Goal: Task Accomplishment & Management: Use online tool/utility

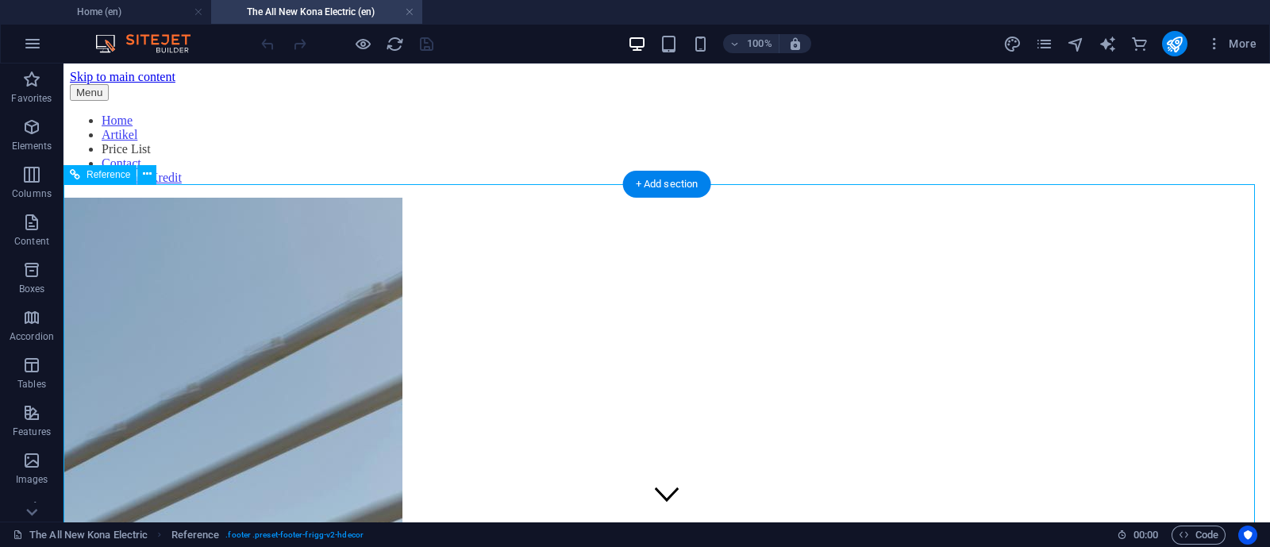
scroll to position [2954, 0]
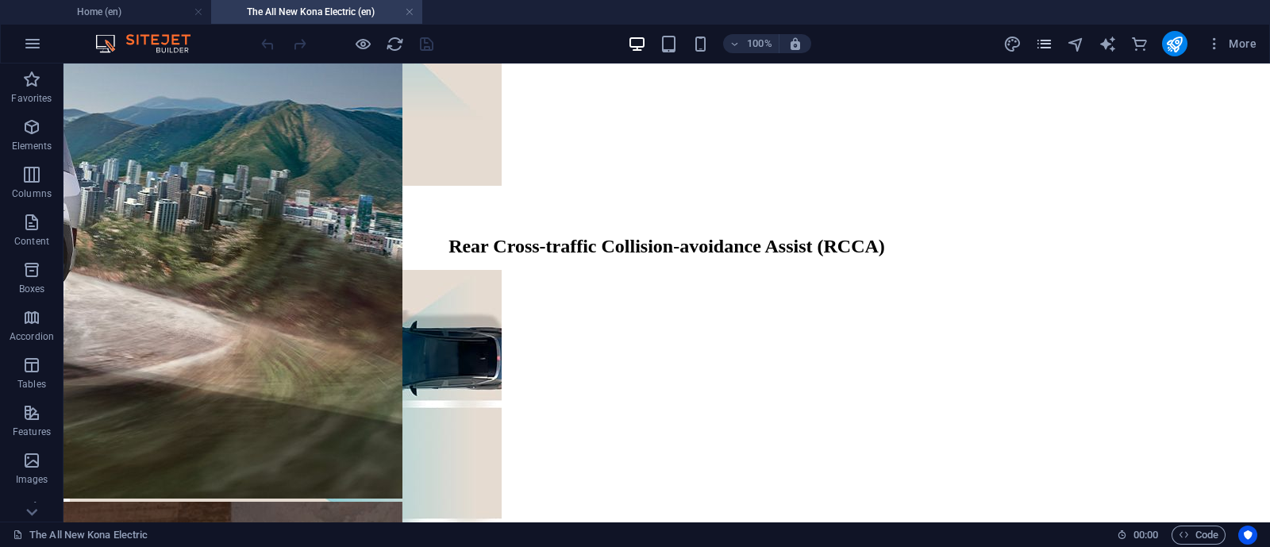
click at [1051, 46] on icon "pages" at bounding box center [1044, 44] width 18 height 18
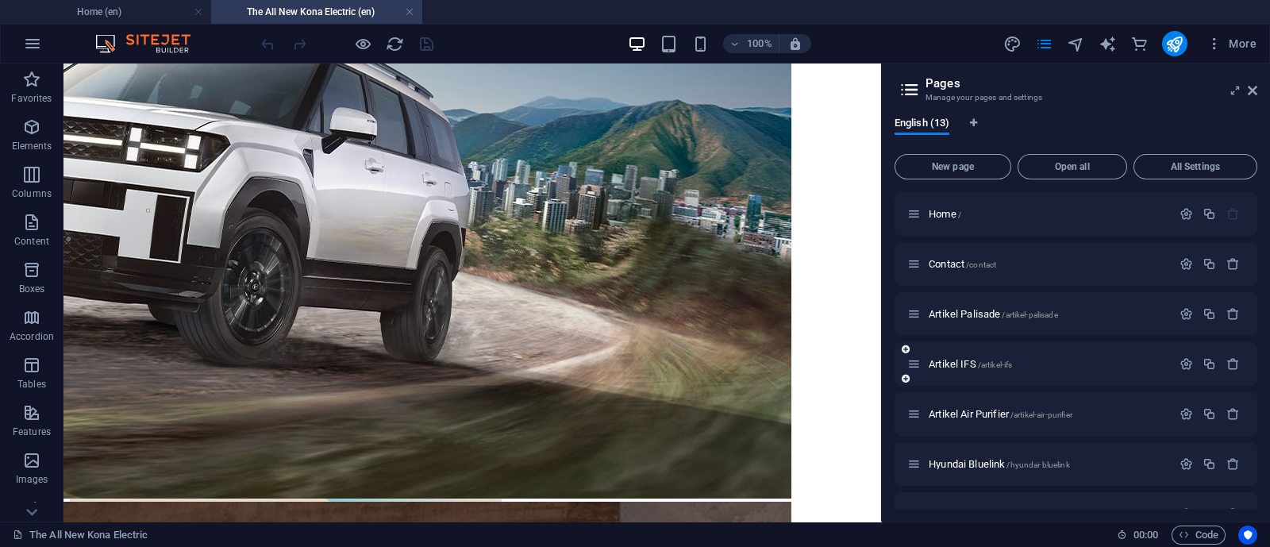
scroll to position [332, 0]
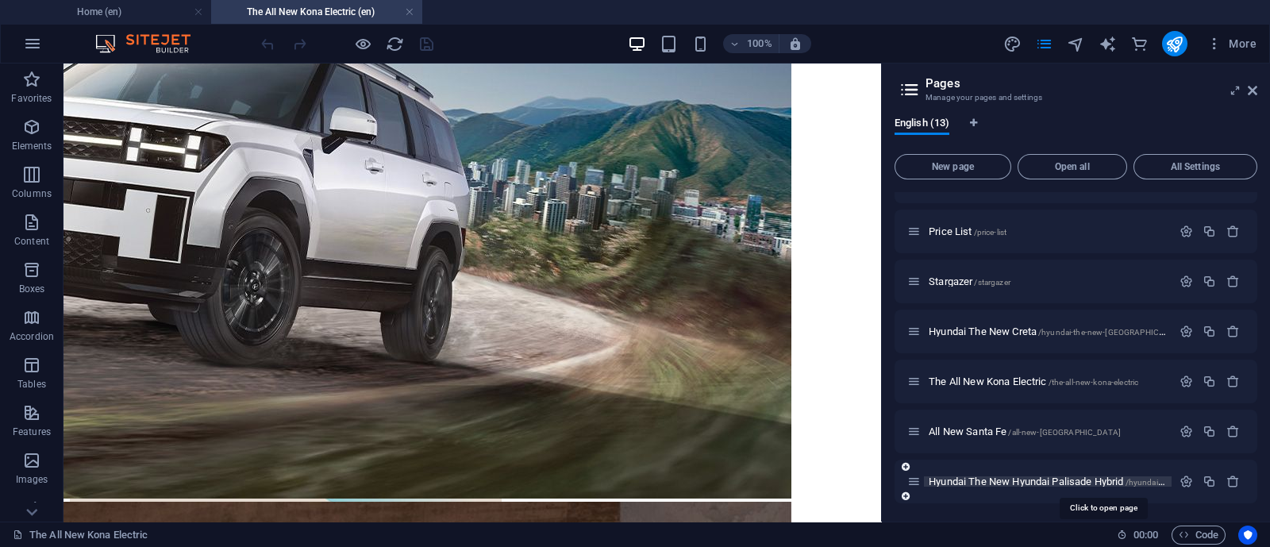
click at [1033, 478] on span "Hyundai The New Hyundai Palisade Hybrid /hyundai-the-new-hyundai-palisade-hybrid" at bounding box center [1103, 481] width 350 height 12
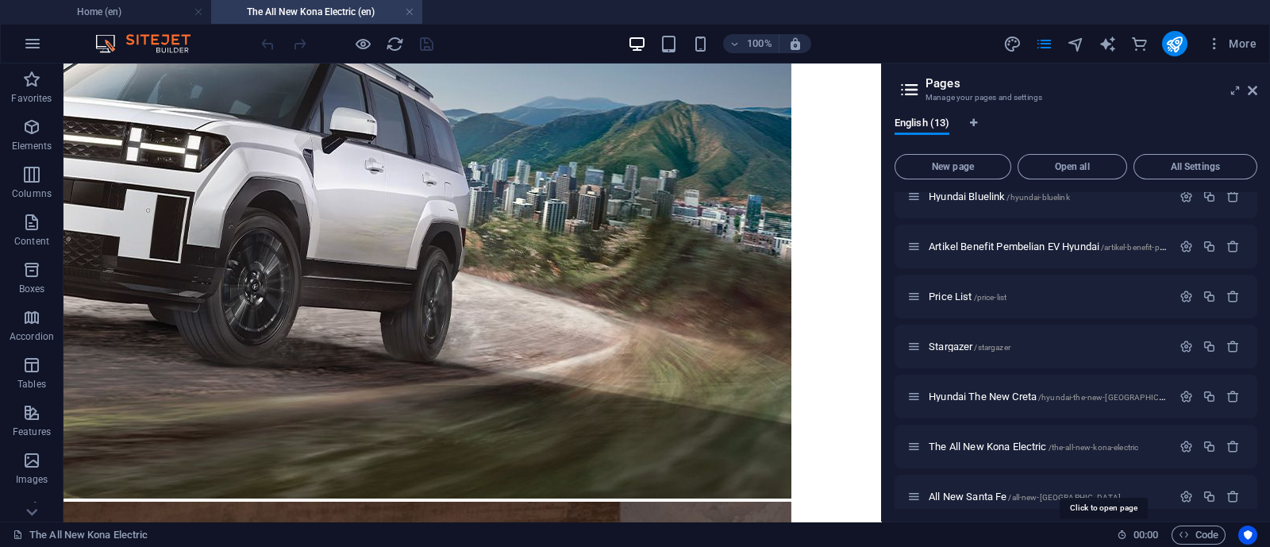
scroll to position [0, 0]
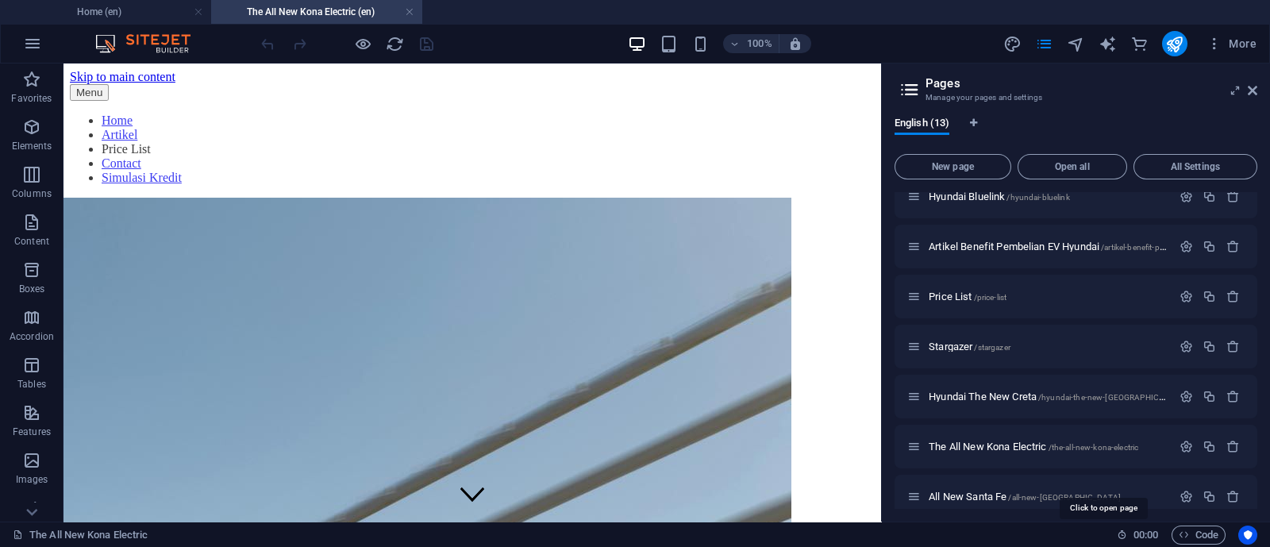
click at [1033, 478] on div "Home / Contact /contact Artikel Palisade /artikel-palisade Artikel IFS /artikel…" at bounding box center [1075, 246] width 363 height 643
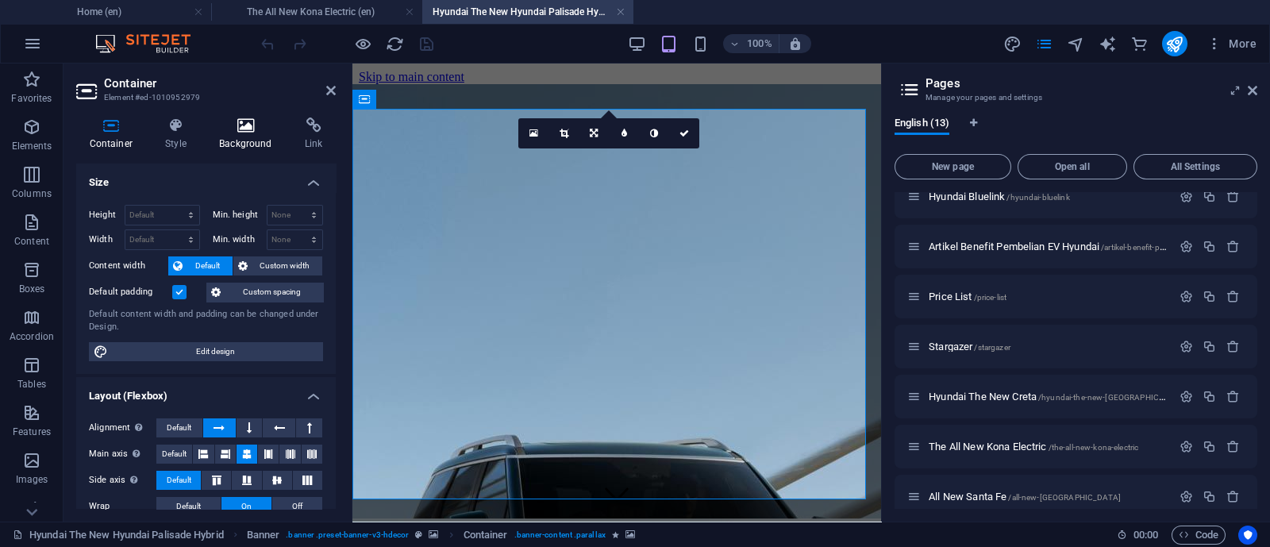
click at [260, 129] on icon at bounding box center [245, 125] width 79 height 16
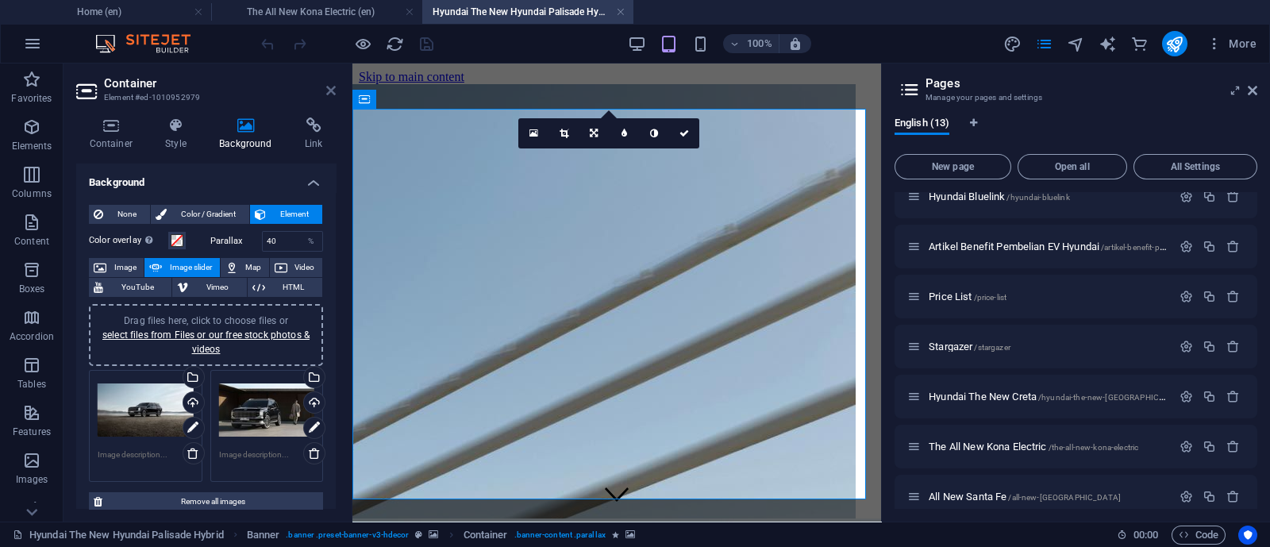
click at [333, 92] on icon at bounding box center [331, 90] width 10 height 13
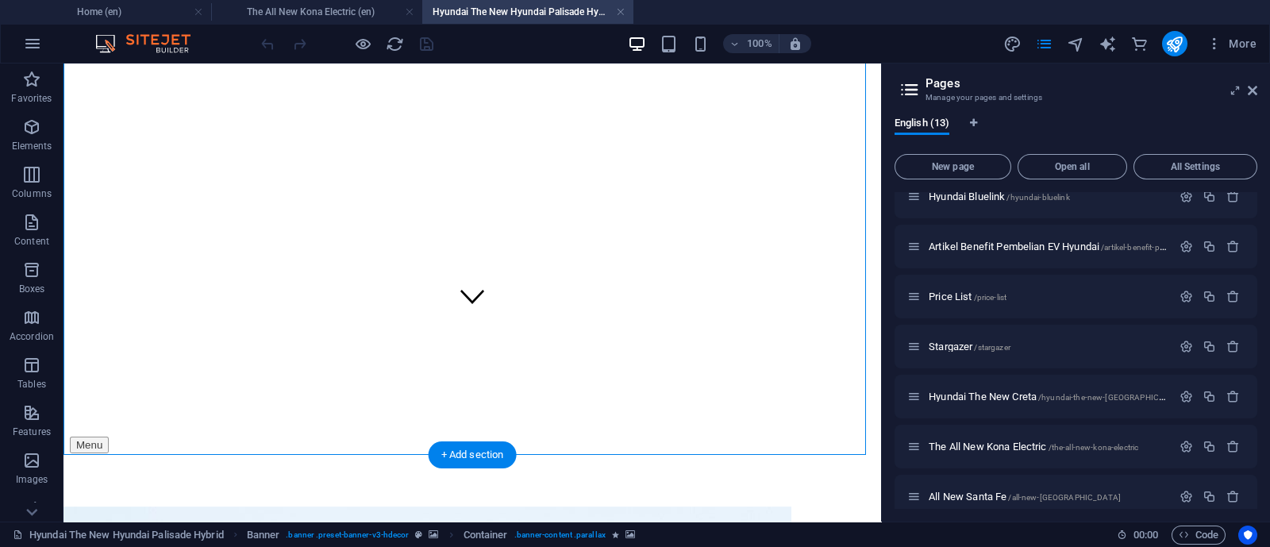
scroll to position [198, 0]
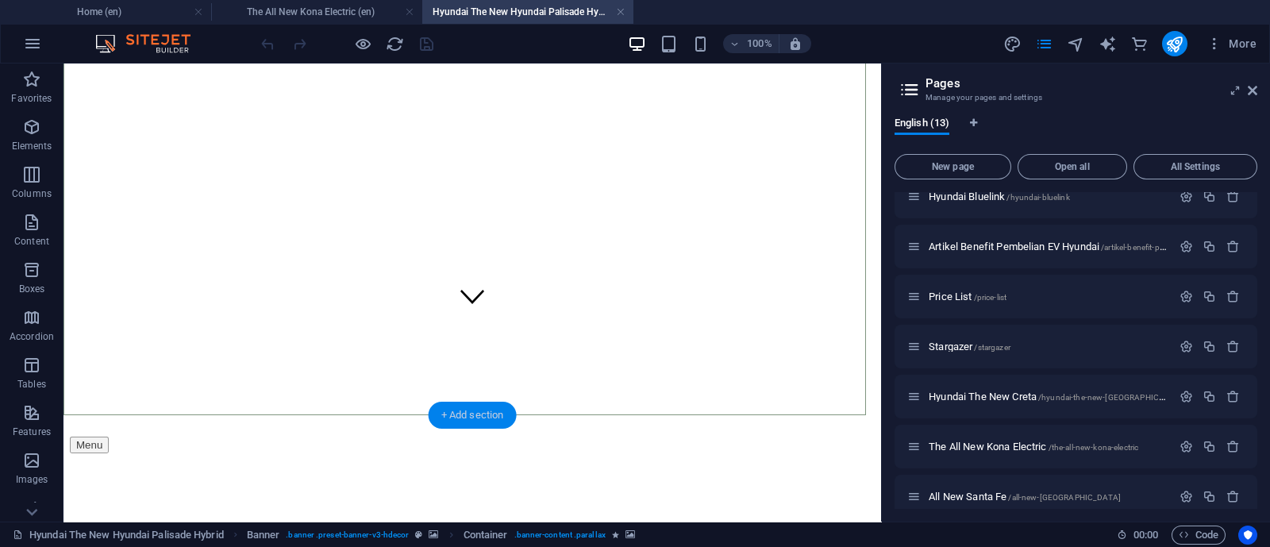
click at [486, 423] on div "+ Add section" at bounding box center [472, 414] width 88 height 27
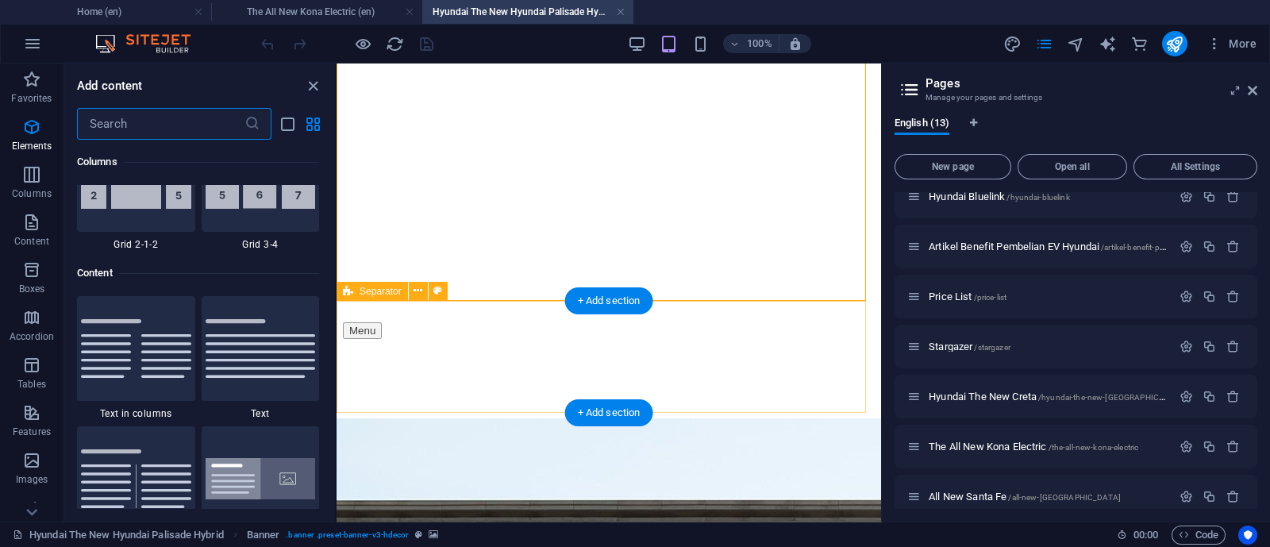
scroll to position [2776, 0]
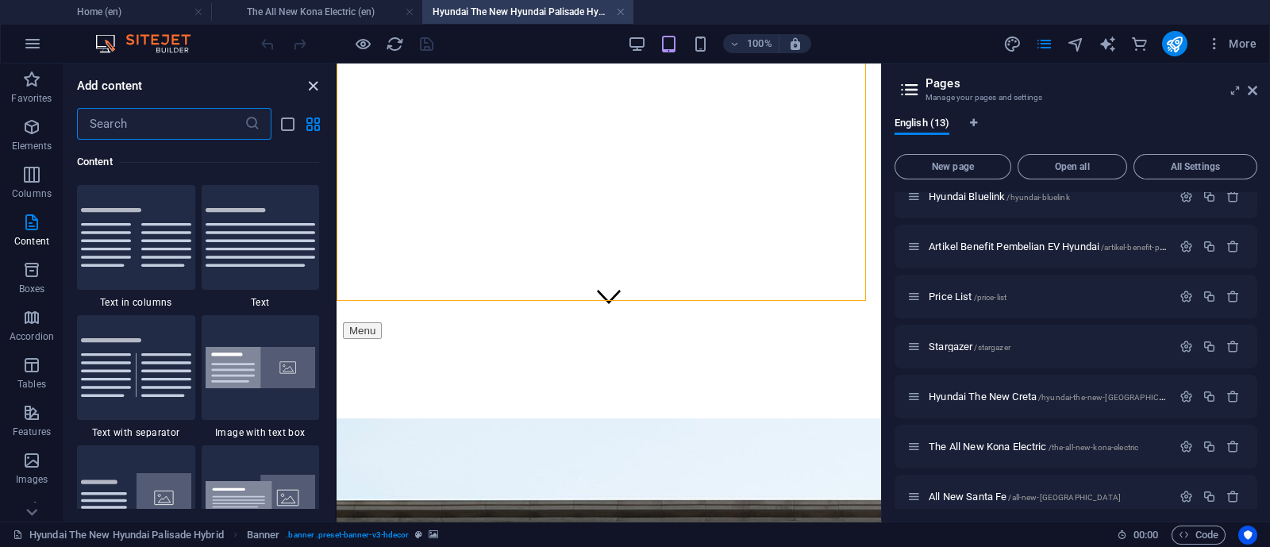
drag, startPoint x: 309, startPoint y: 82, endPoint x: 262, endPoint y: 57, distance: 53.6
click at [309, 82] on icon "close panel" at bounding box center [313, 86] width 18 height 18
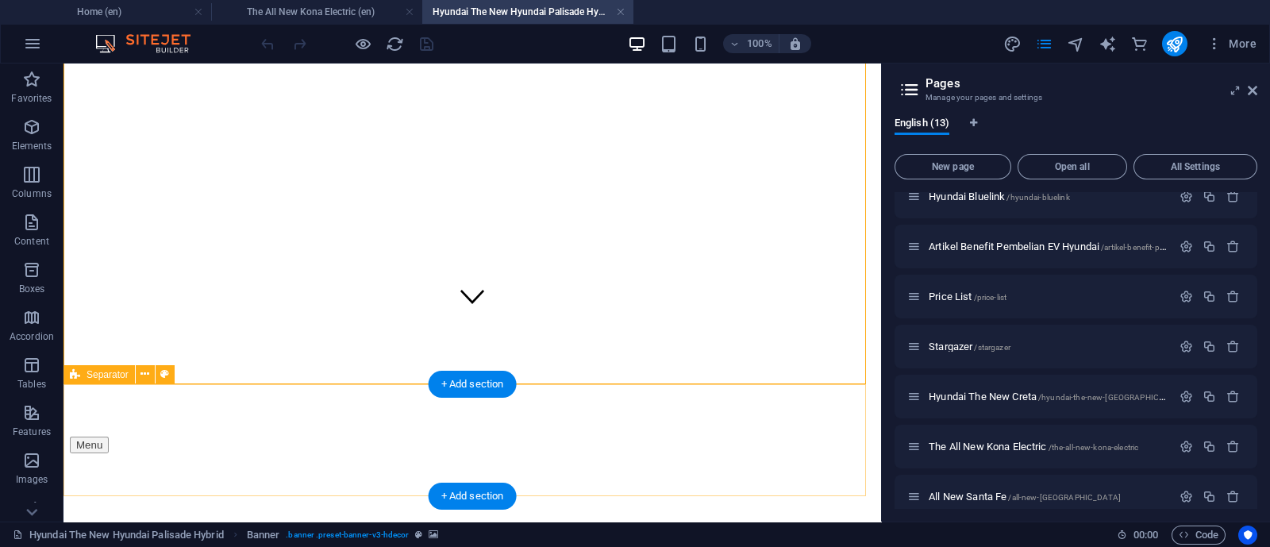
scroll to position [396, 0]
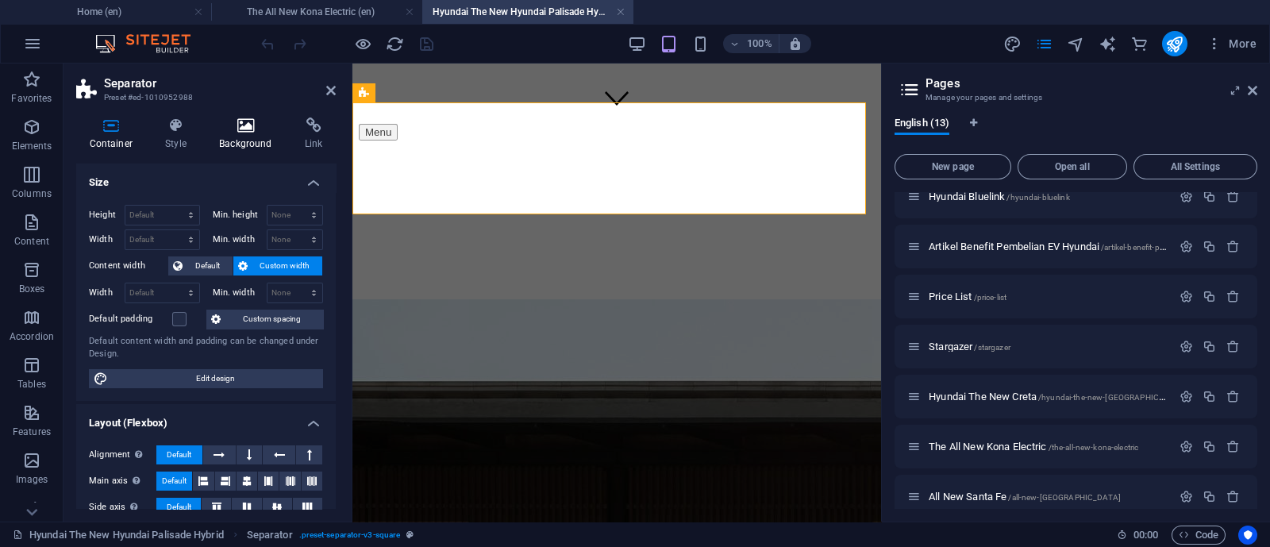
click at [242, 132] on icon at bounding box center [245, 125] width 79 height 16
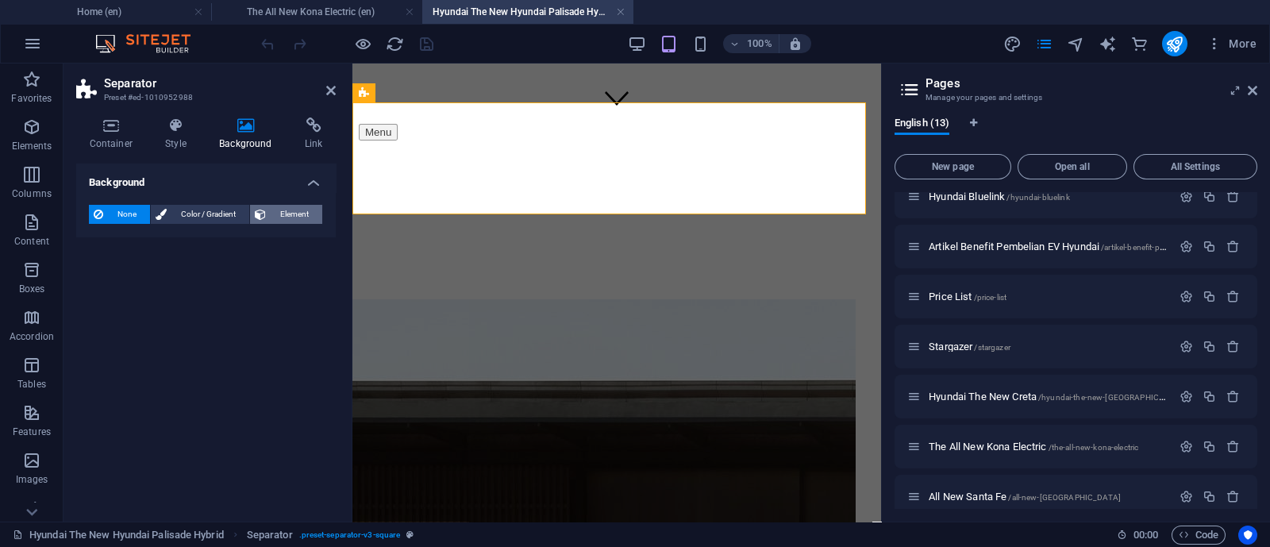
click at [291, 209] on span "Element" at bounding box center [294, 214] width 47 height 19
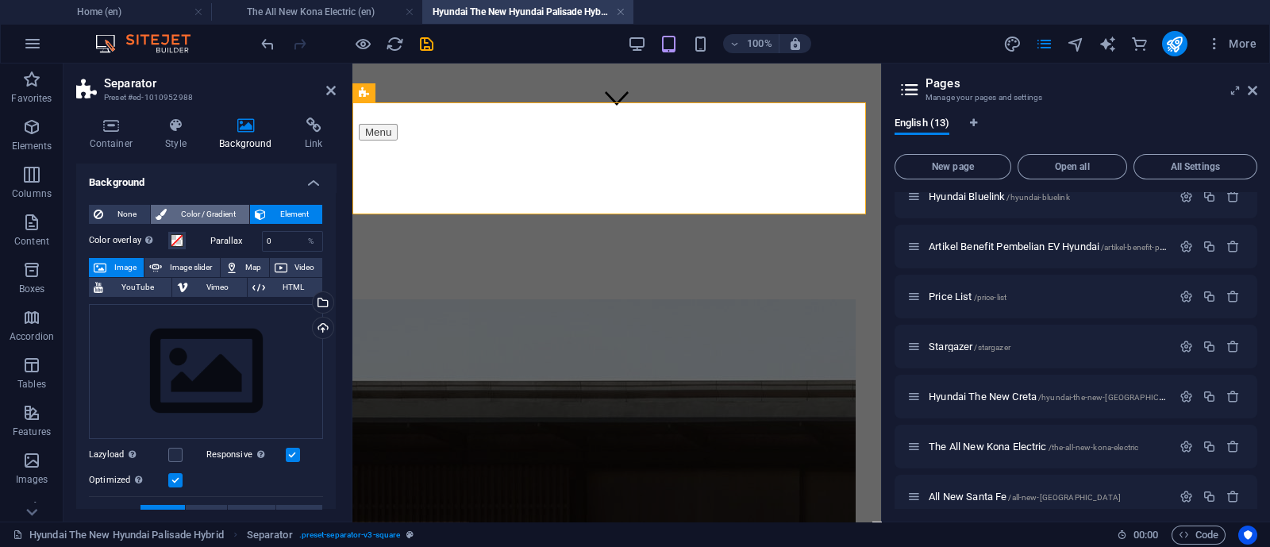
click at [223, 212] on span "Color / Gradient" at bounding box center [207, 214] width 73 height 19
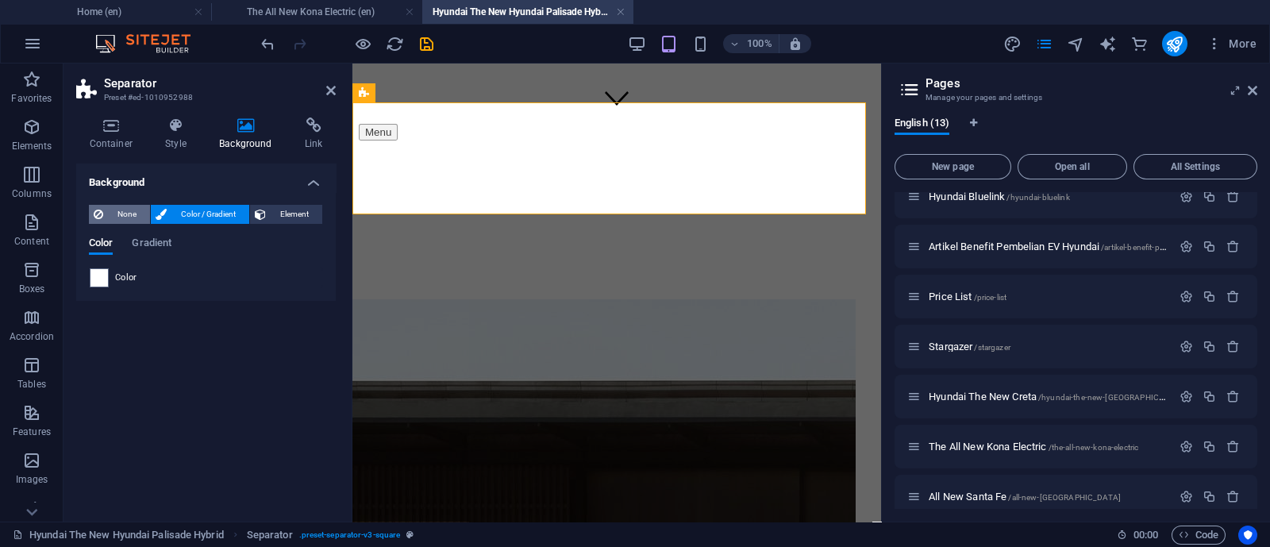
click at [106, 219] on button "None" at bounding box center [119, 214] width 61 height 19
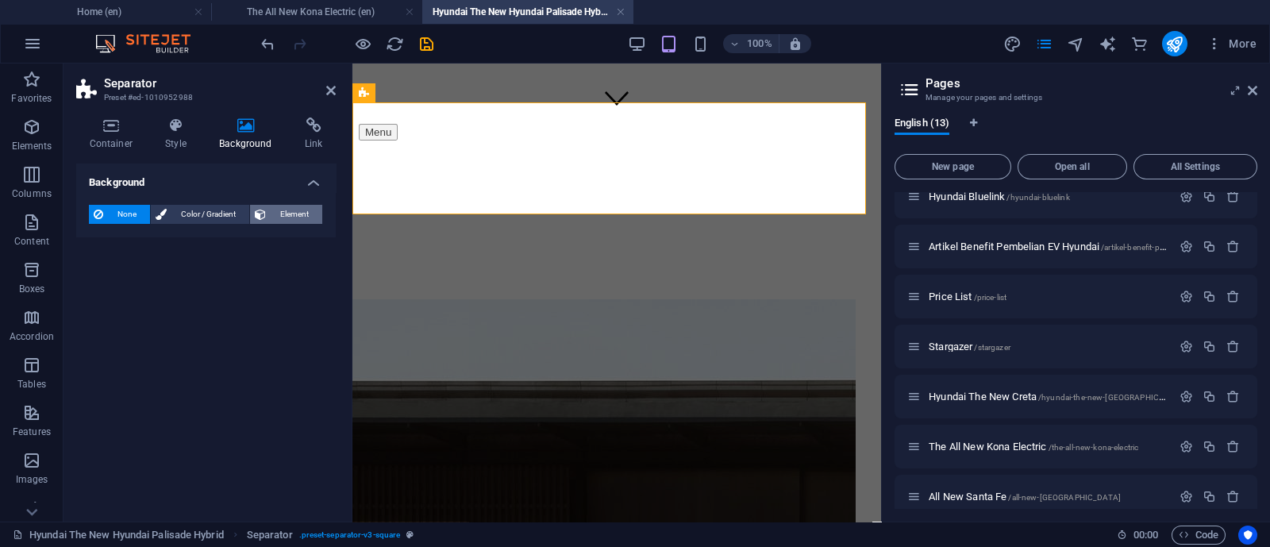
click at [279, 223] on span "Element" at bounding box center [294, 214] width 47 height 19
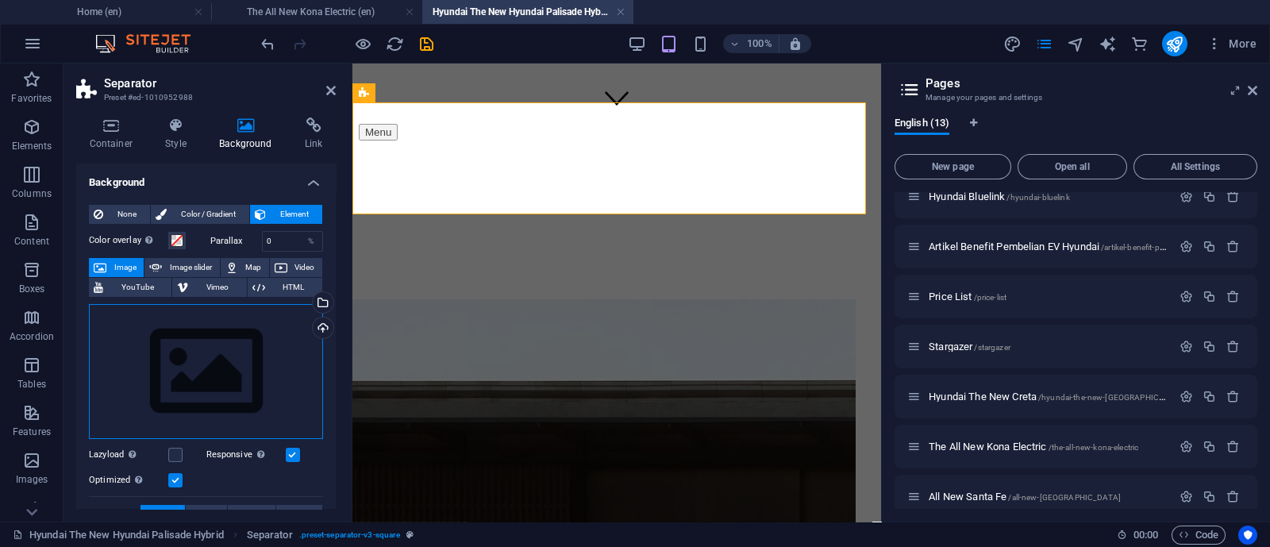
click at [183, 339] on div "Drag files here, click to choose files or select files from Files or our free s…" at bounding box center [206, 371] width 234 height 135
click at [183, 339] on body "[DOMAIN_NAME] Home (en) The All New Kona Electric (en) Hyundai The New Hyundai …" at bounding box center [635, 273] width 1270 height 547
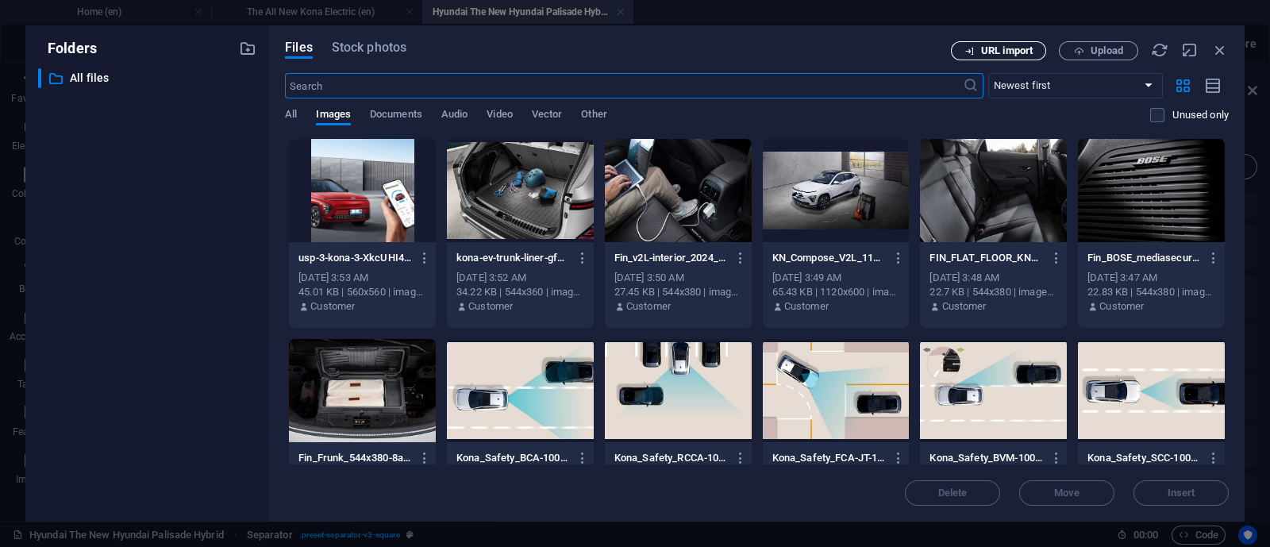
click at [1029, 41] on button "URL import" at bounding box center [998, 50] width 95 height 19
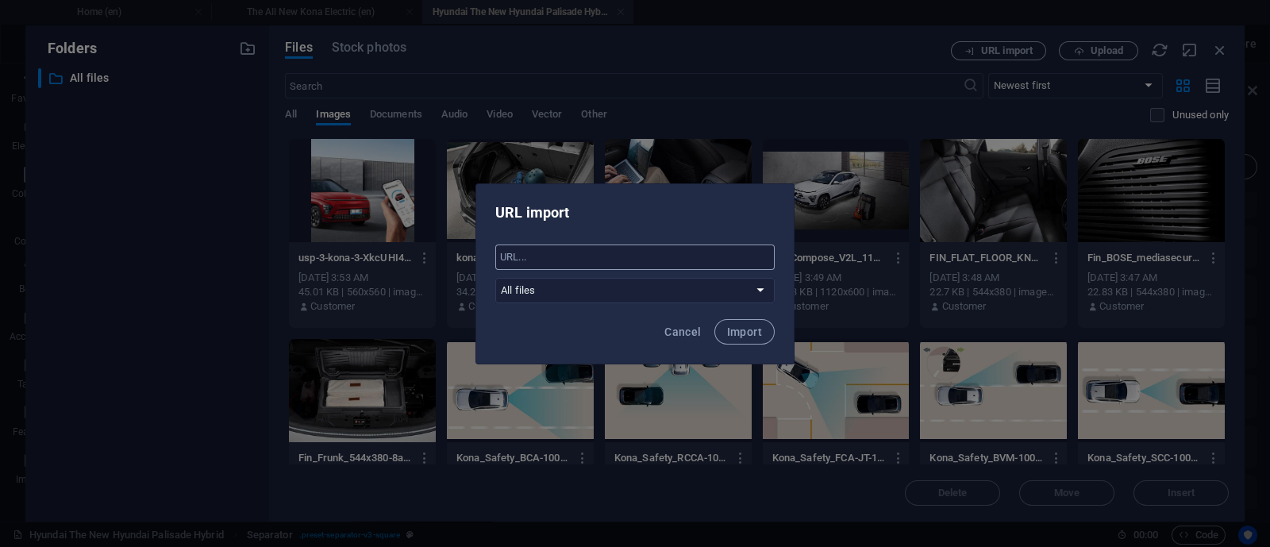
click at [705, 252] on input "text" at bounding box center [634, 256] width 279 height 25
drag, startPoint x: 690, startPoint y: 328, endPoint x: 727, endPoint y: 316, distance: 38.4
click at [690, 328] on span "Cancel" at bounding box center [682, 331] width 36 height 13
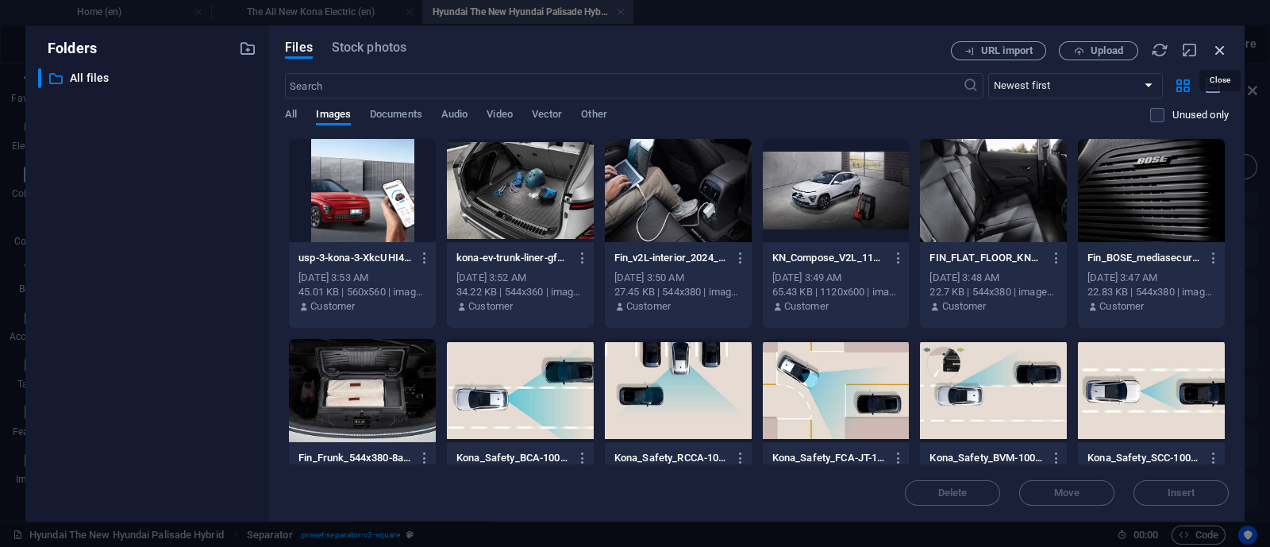
click at [1220, 45] on icon "button" at bounding box center [1219, 49] width 17 height 17
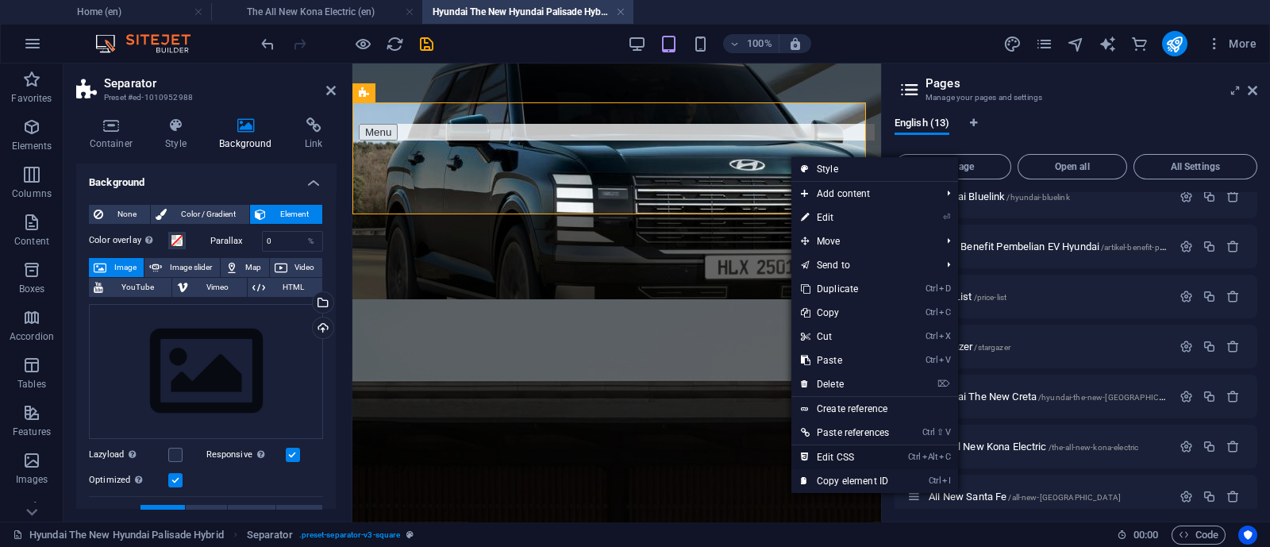
click at [862, 455] on link "Ctrl Alt C Edit CSS" at bounding box center [844, 457] width 107 height 24
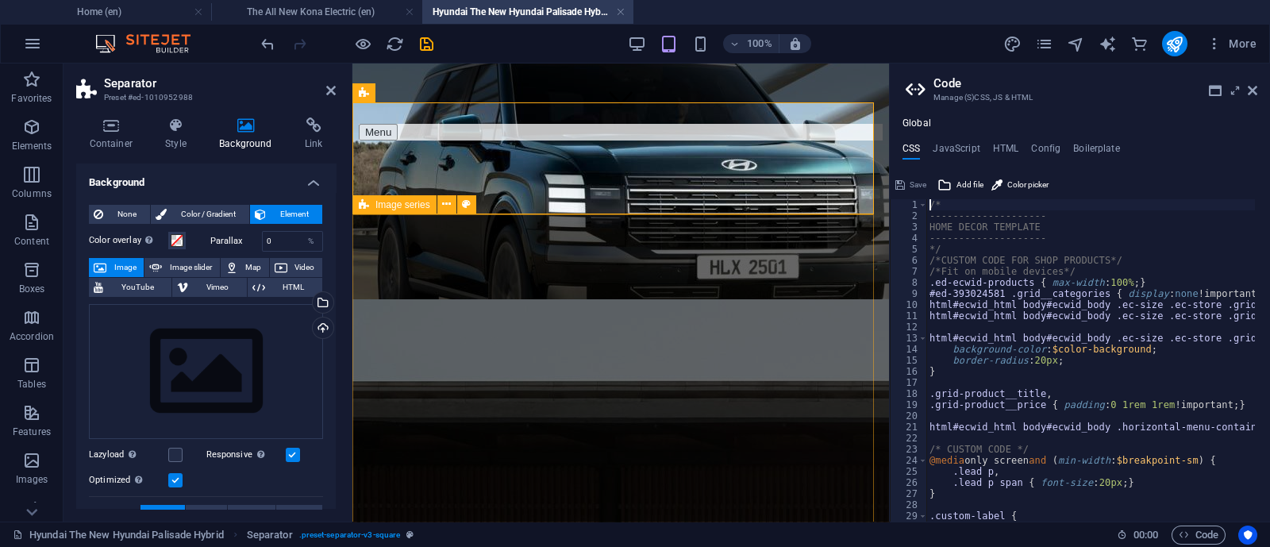
scroll to position [768, 0]
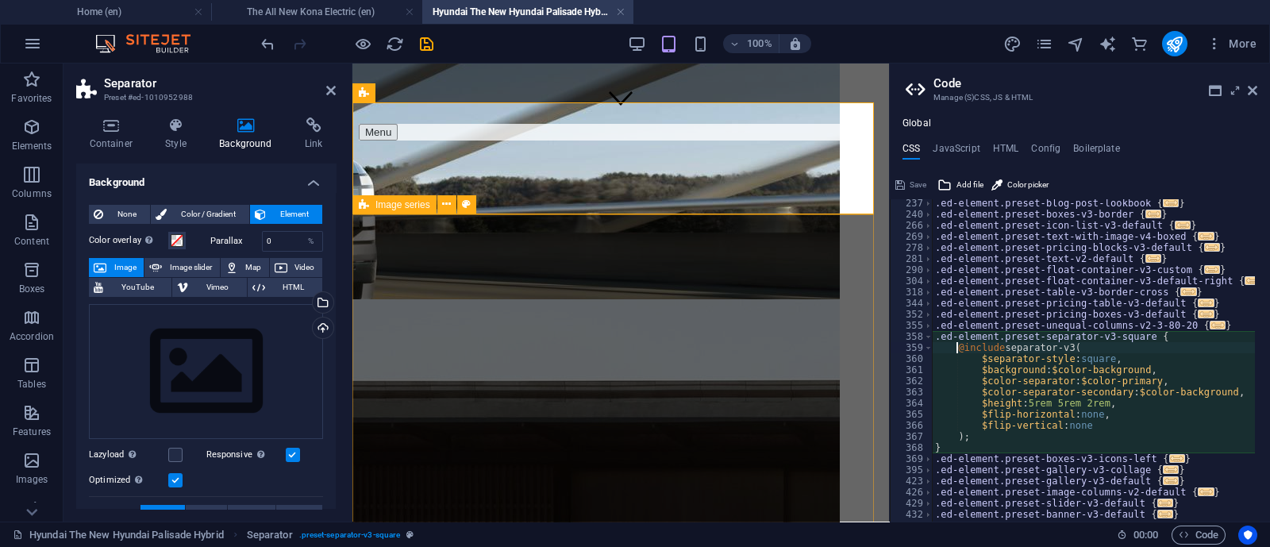
type textarea "</canvas>@include separator-v3("
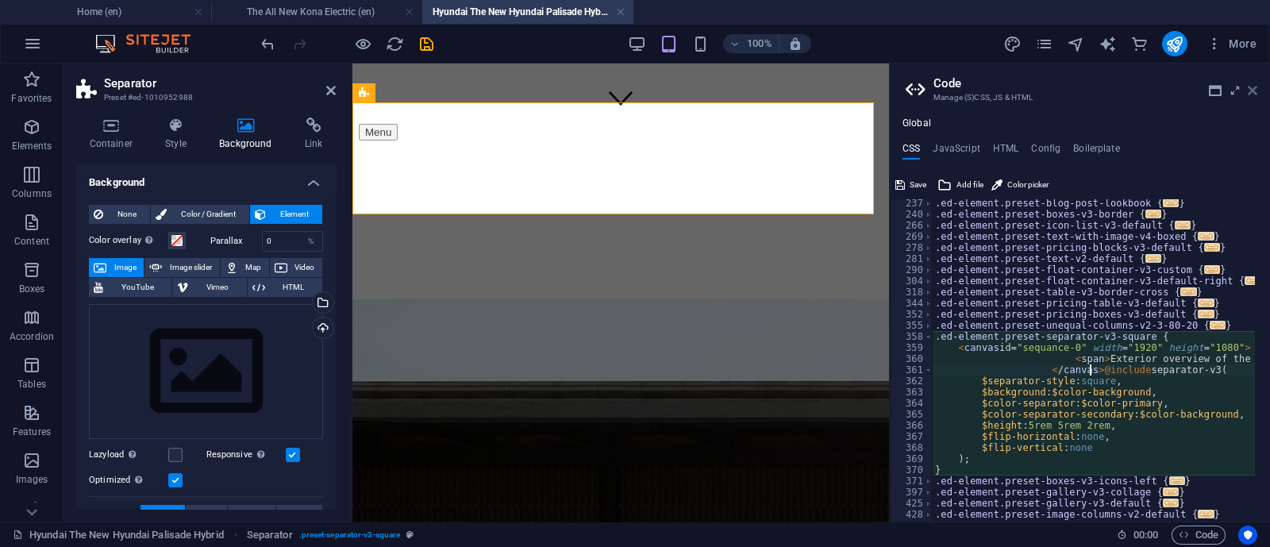
click at [1252, 90] on icon at bounding box center [1252, 90] width 10 height 13
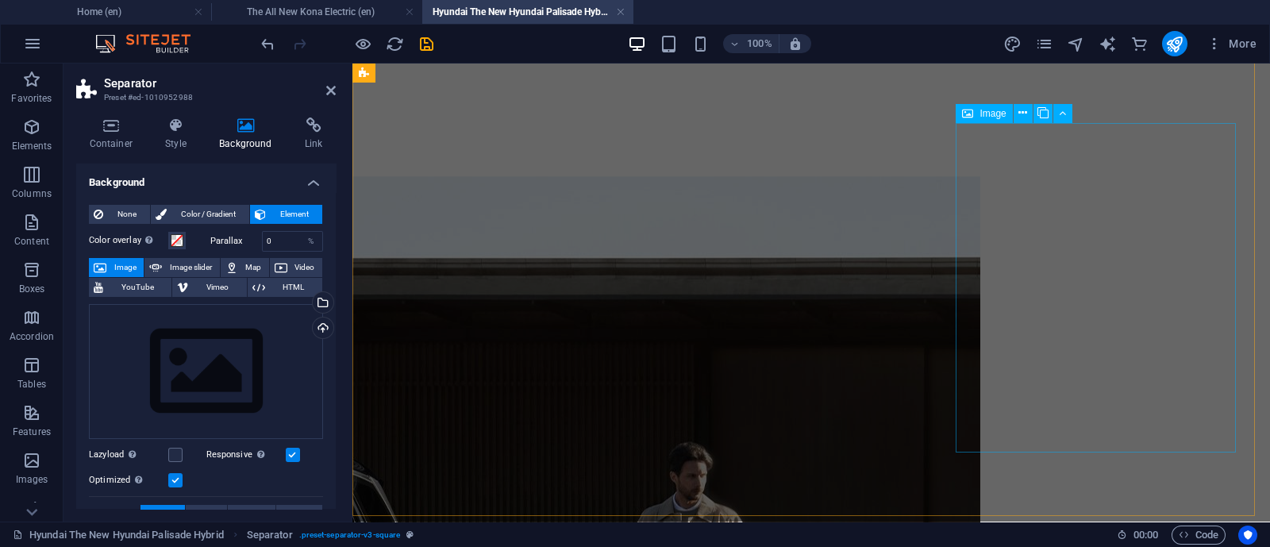
scroll to position [0, 0]
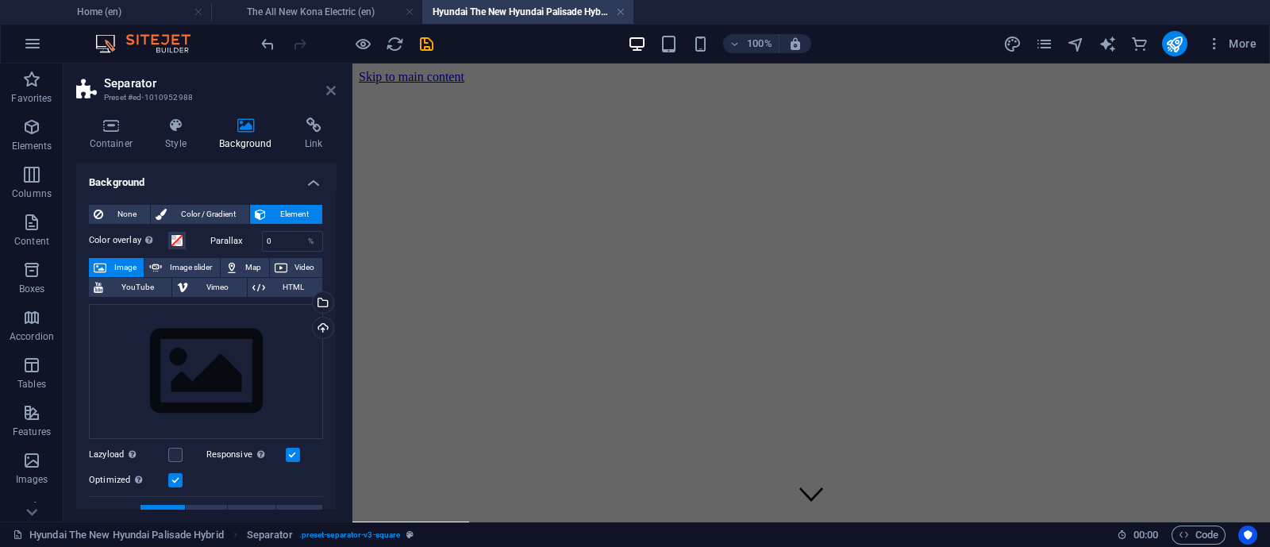
click at [329, 97] on link at bounding box center [331, 90] width 10 height 13
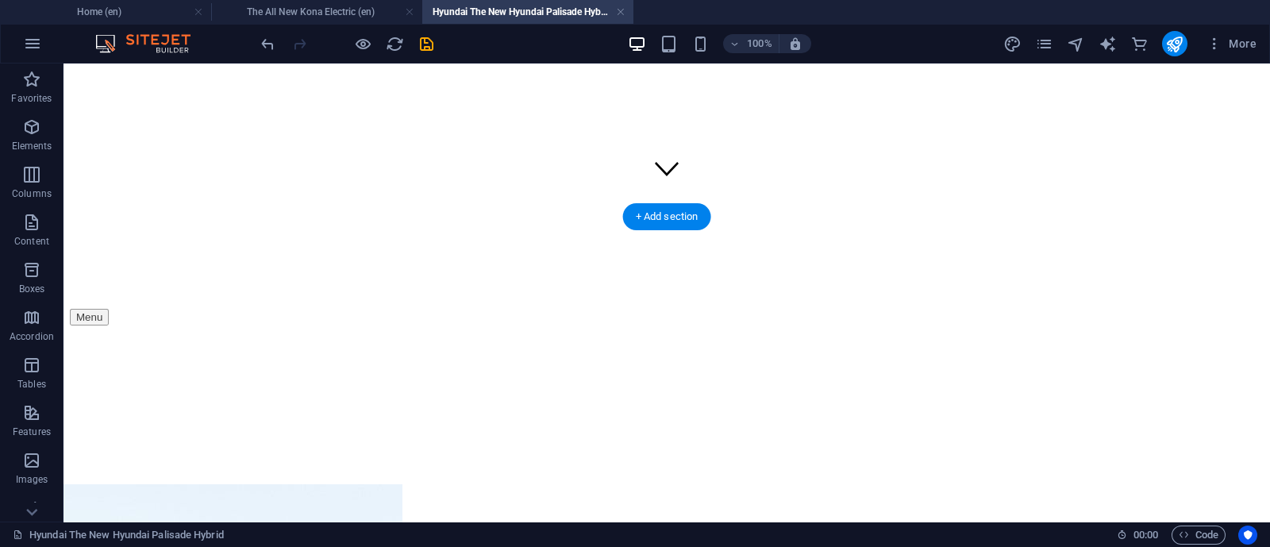
scroll to position [396, 0]
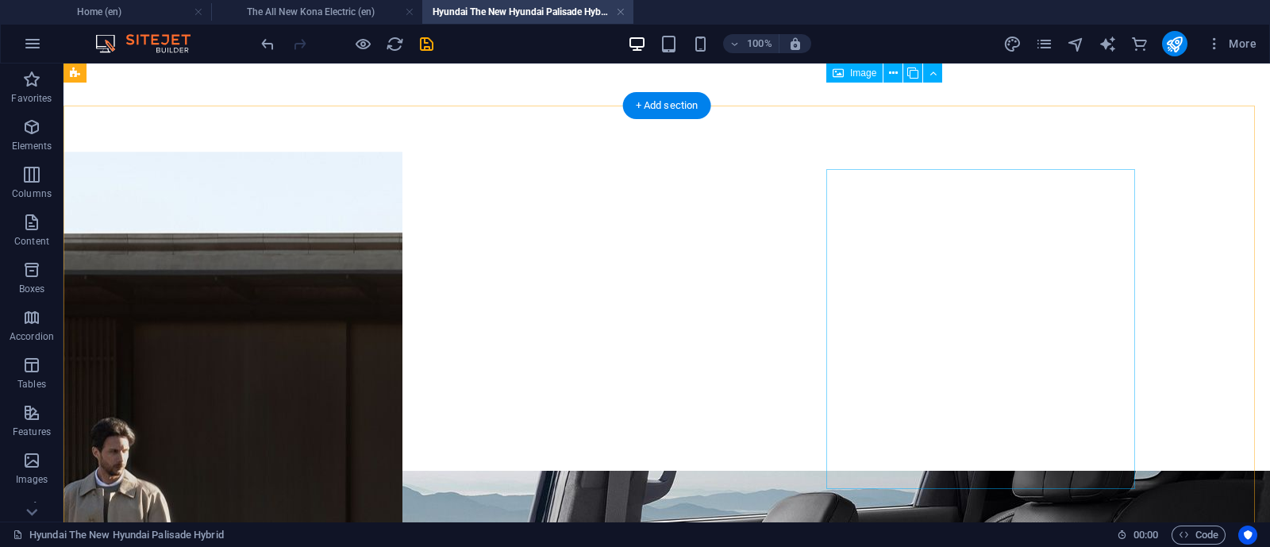
scroll to position [0, 0]
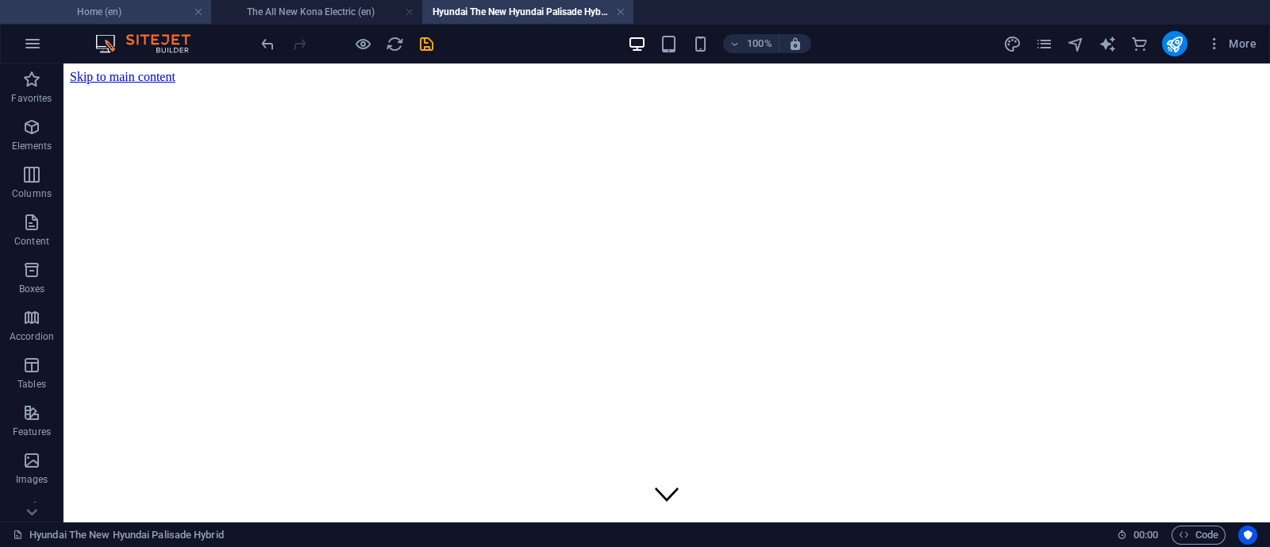
click at [131, 14] on h4 "Home (en)" at bounding box center [105, 11] width 211 height 17
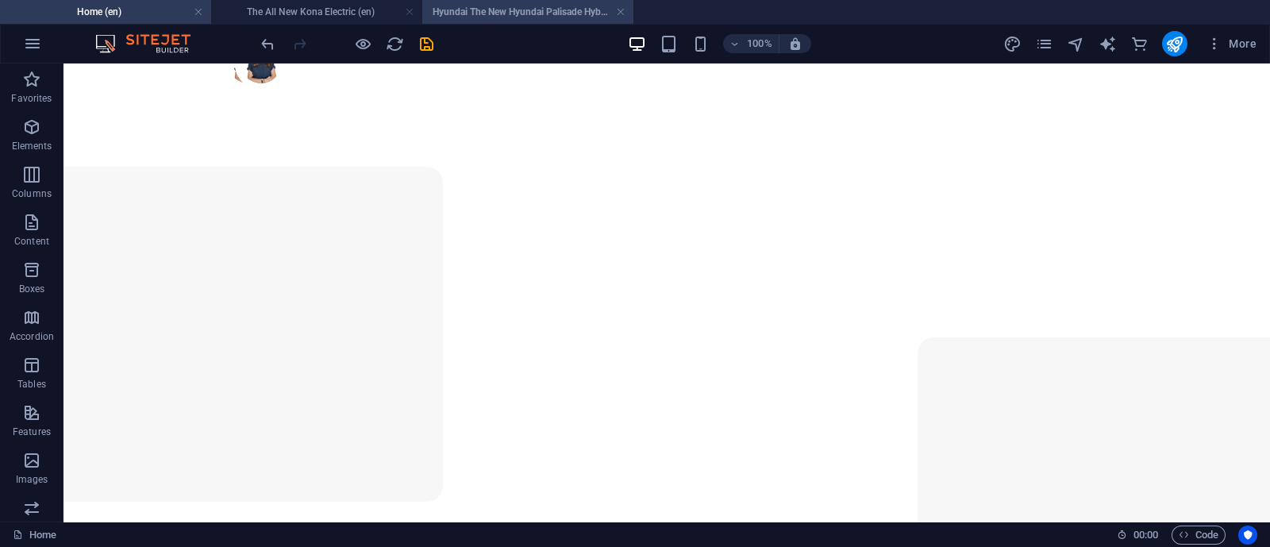
click at [484, 8] on h4 "Hyundai The New Hyundai Palisade Hybrid (en)" at bounding box center [527, 11] width 211 height 17
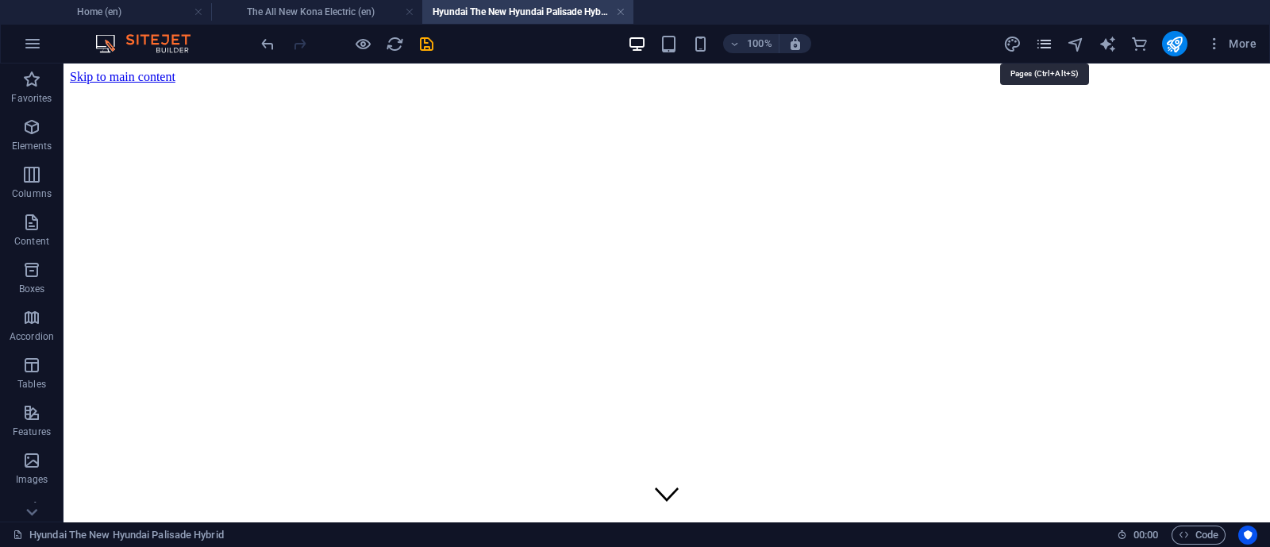
click at [1051, 36] on icon "pages" at bounding box center [1044, 44] width 18 height 18
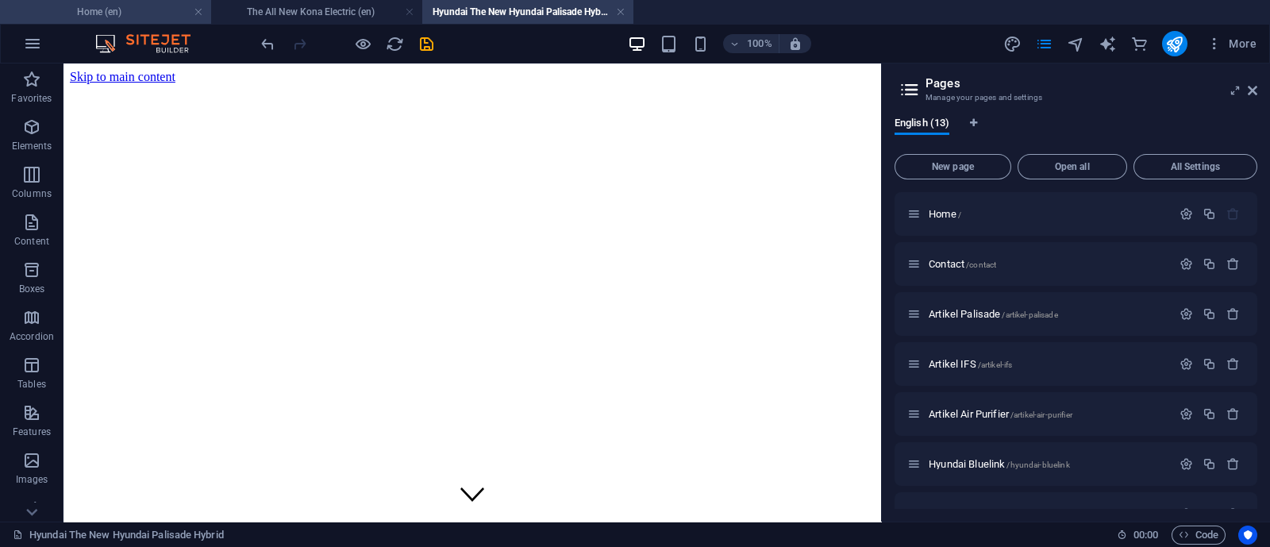
click at [119, 6] on h4 "Home (en)" at bounding box center [105, 11] width 211 height 17
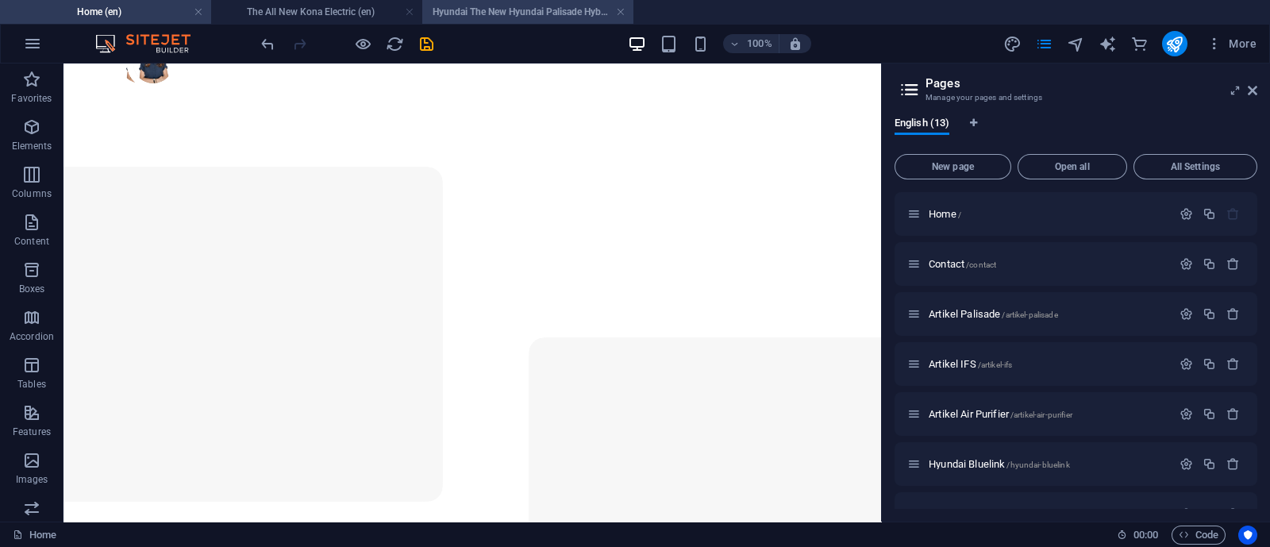
click at [510, 15] on h4 "Hyundai The New Hyundai Palisade Hybrid (en)" at bounding box center [527, 11] width 211 height 17
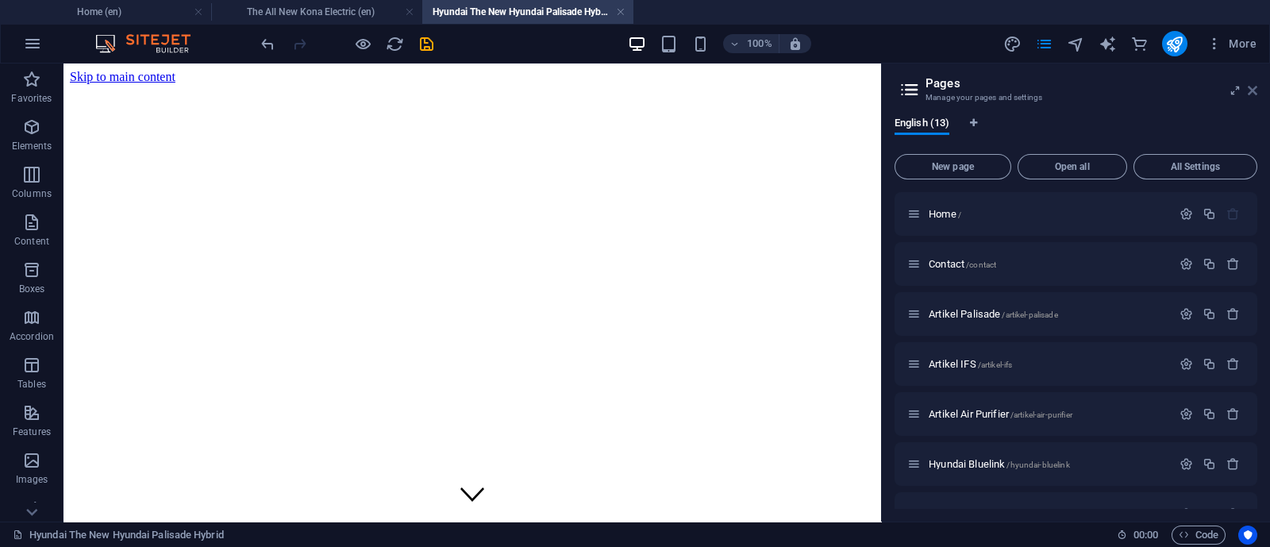
click at [1251, 92] on icon at bounding box center [1252, 90] width 10 height 13
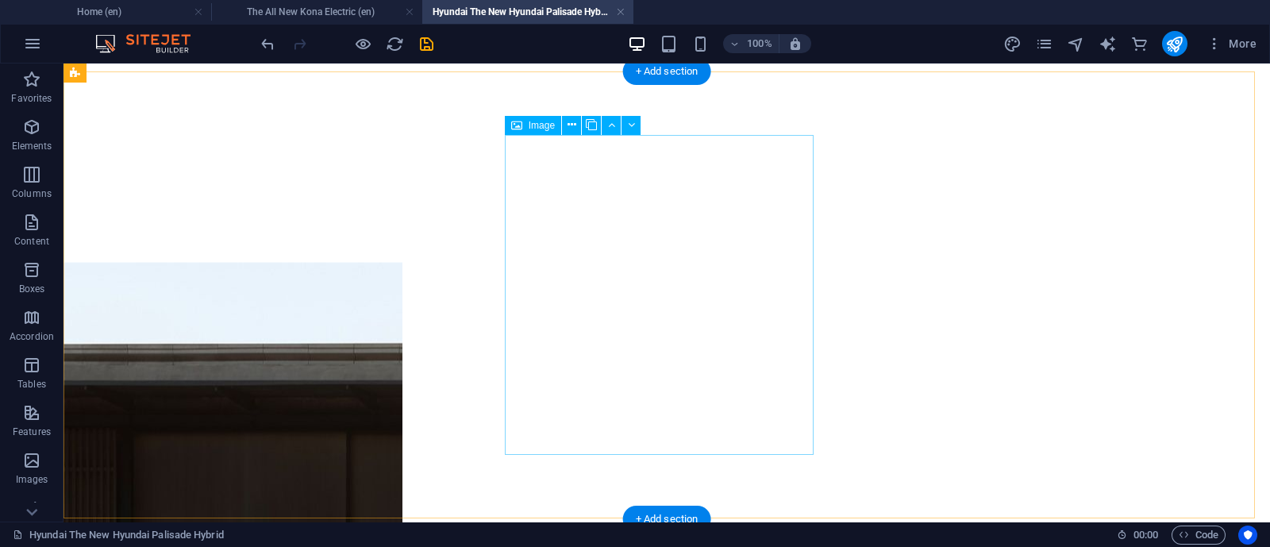
scroll to position [396, 0]
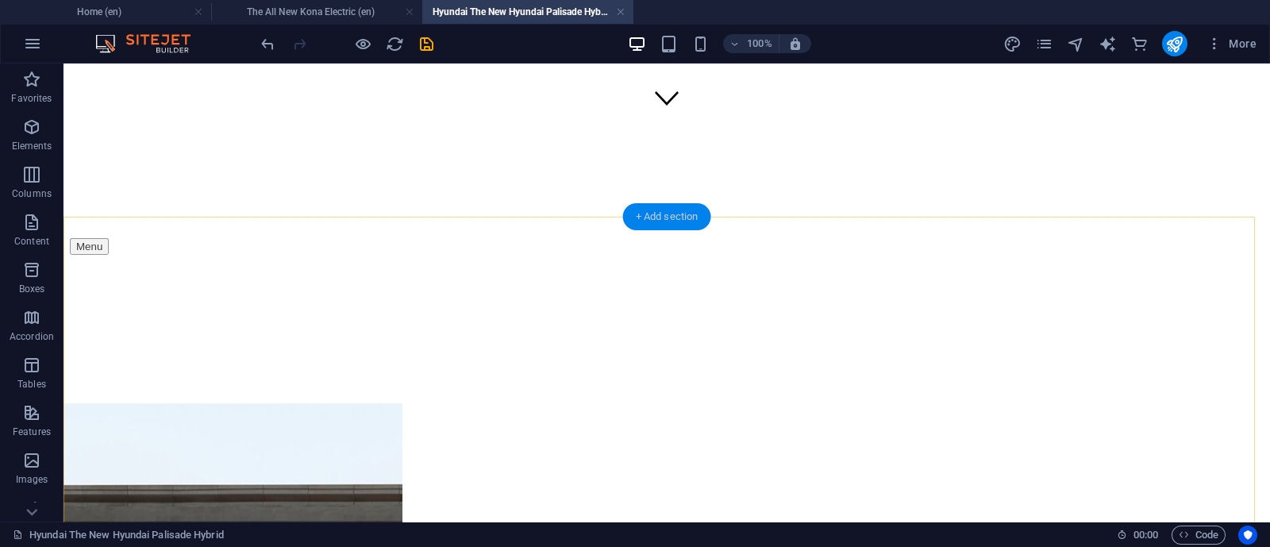
click at [670, 220] on div "+ Add section" at bounding box center [667, 216] width 88 height 27
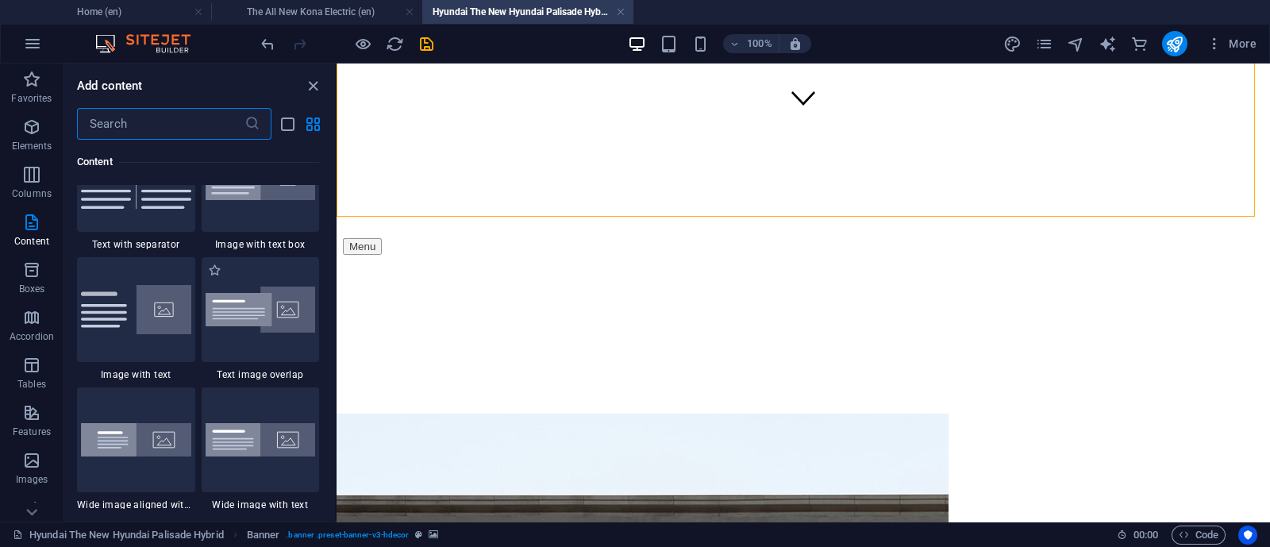
scroll to position [3074, 0]
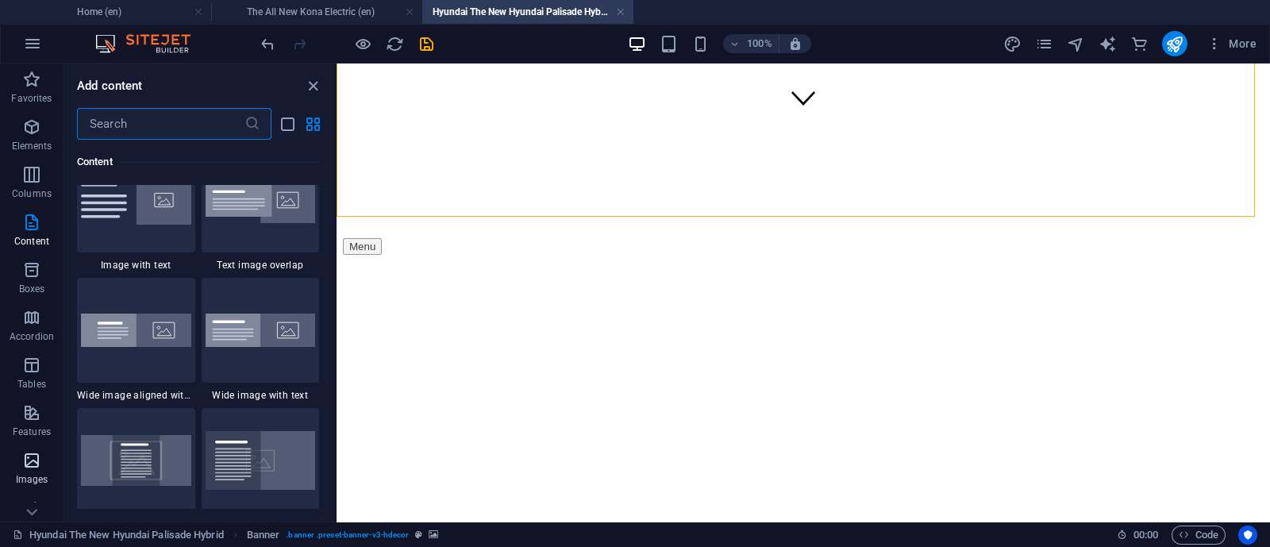
click at [36, 466] on icon "button" at bounding box center [31, 460] width 19 height 19
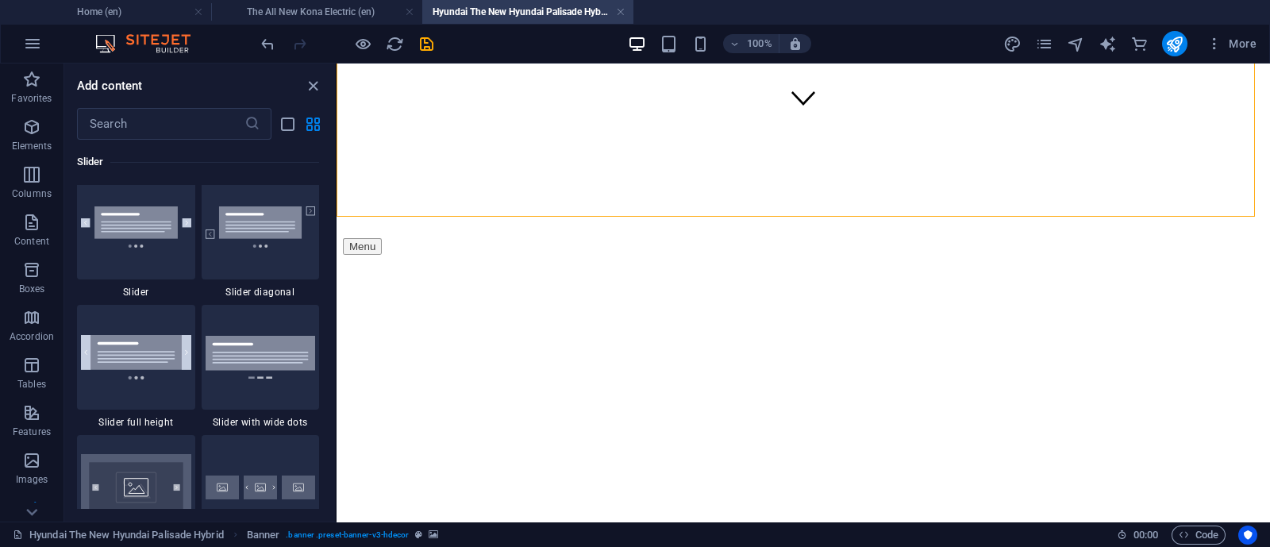
scroll to position [9334, 0]
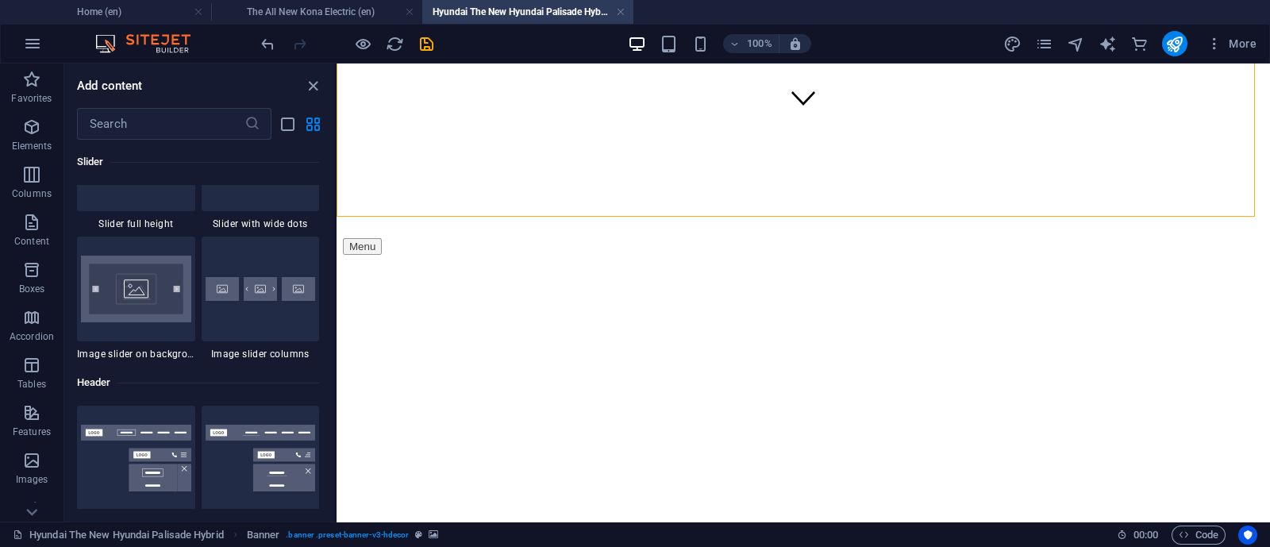
click at [123, 278] on img at bounding box center [136, 288] width 110 height 67
click at [336, 277] on div "Drag here to replace the existing content. Press “Ctrl” if you want to create a…" at bounding box center [802, 292] width 933 height 458
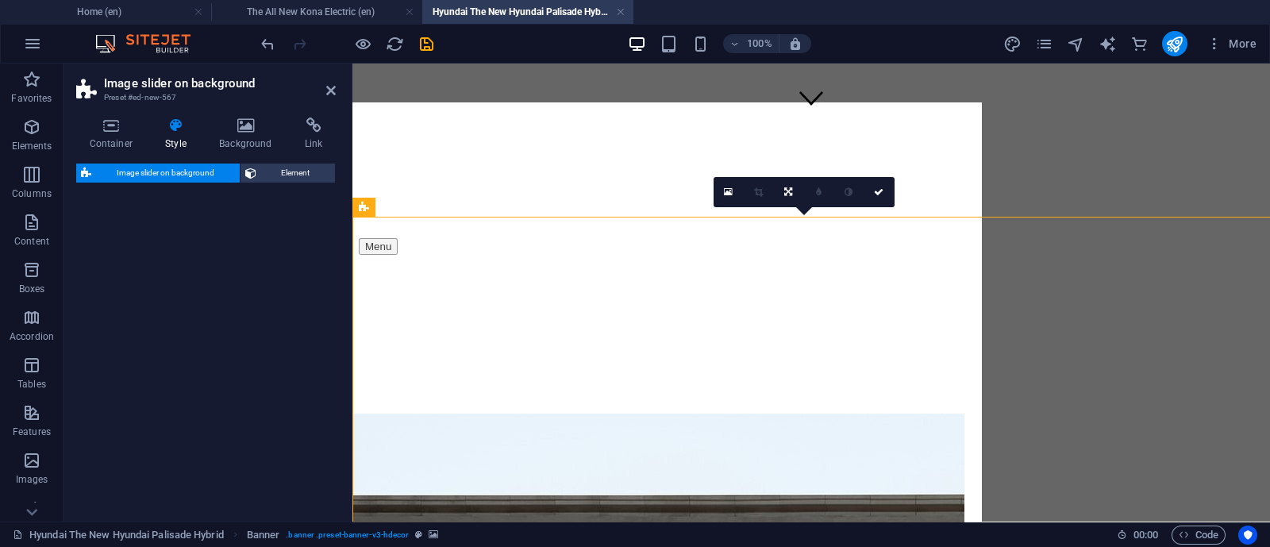
select select "rem"
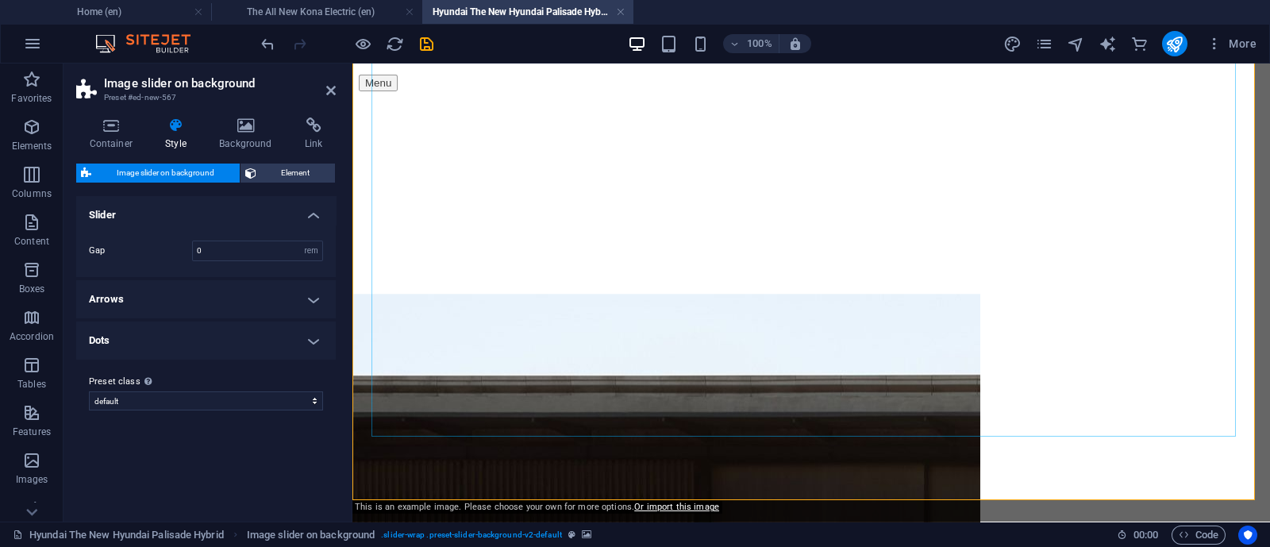
scroll to position [693, 0]
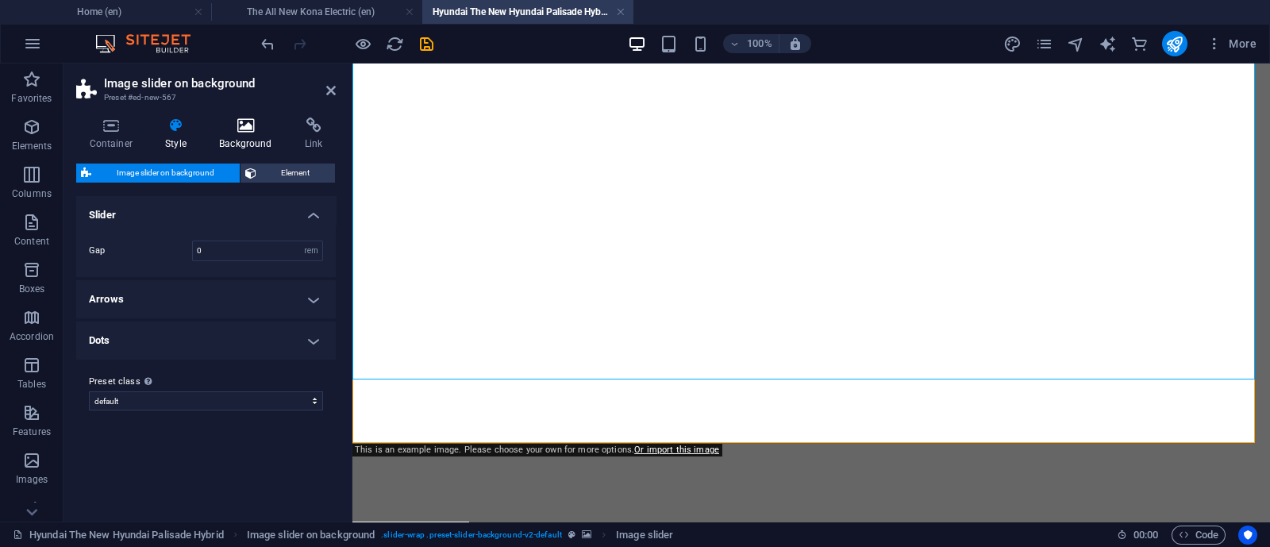
click at [252, 138] on h4 "Background" at bounding box center [249, 133] width 86 height 33
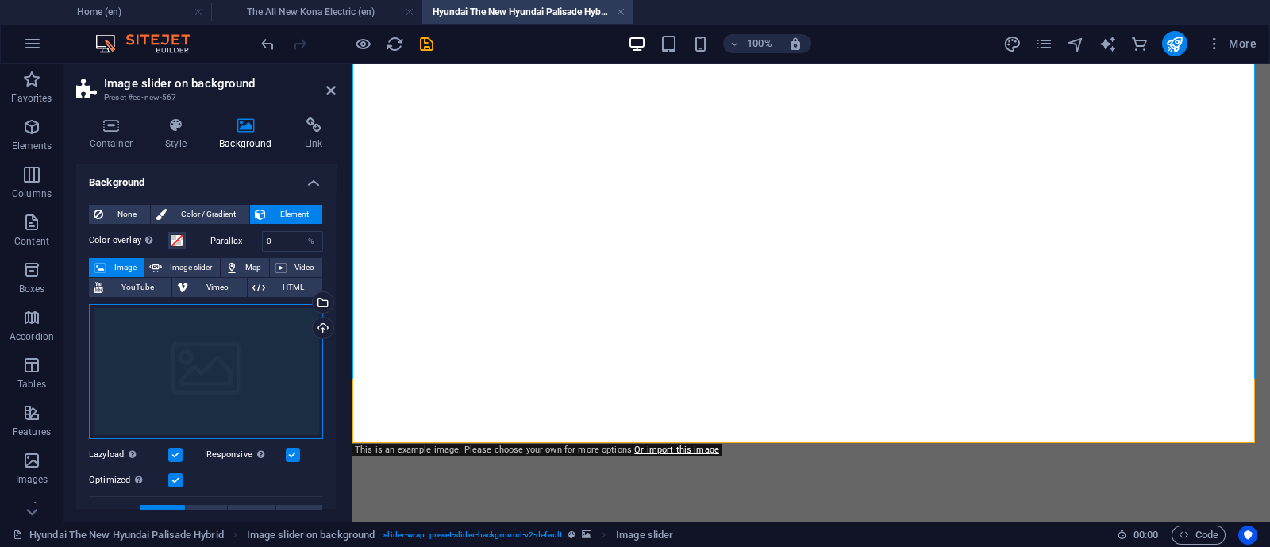
click at [226, 342] on div "Drag files here, click to choose files or select files from Files or our free s…" at bounding box center [206, 371] width 234 height 135
click at [226, 342] on body "[DOMAIN_NAME] Home (en) The All New Kona Electric (en) Hyundai The New Hyundai …" at bounding box center [635, 273] width 1270 height 547
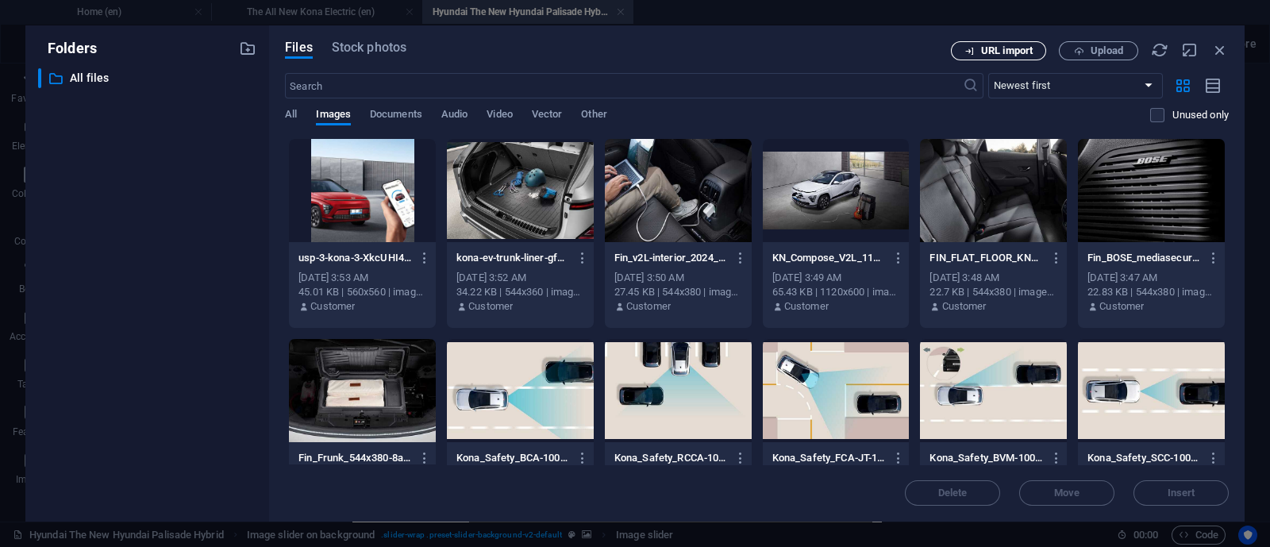
click at [1008, 50] on span "URL import" at bounding box center [1007, 51] width 52 height 10
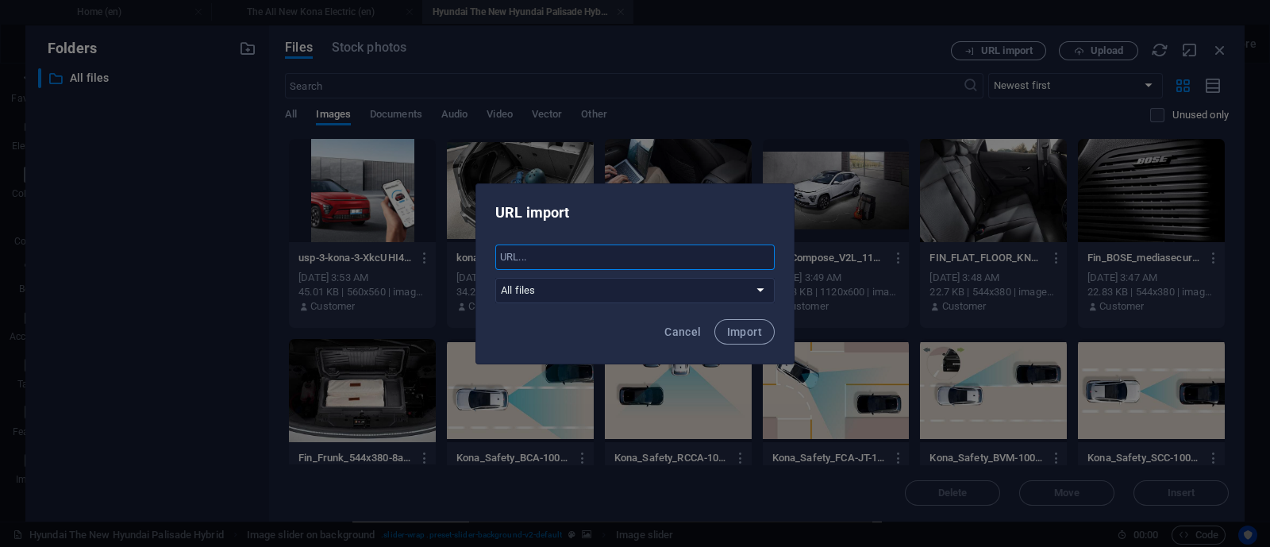
click at [738, 251] on input "text" at bounding box center [634, 256] width 279 height 25
paste input "[URL][DOMAIN_NAME]"
type input "[URL][DOMAIN_NAME]"
click at [678, 336] on span "Cancel" at bounding box center [682, 331] width 36 height 13
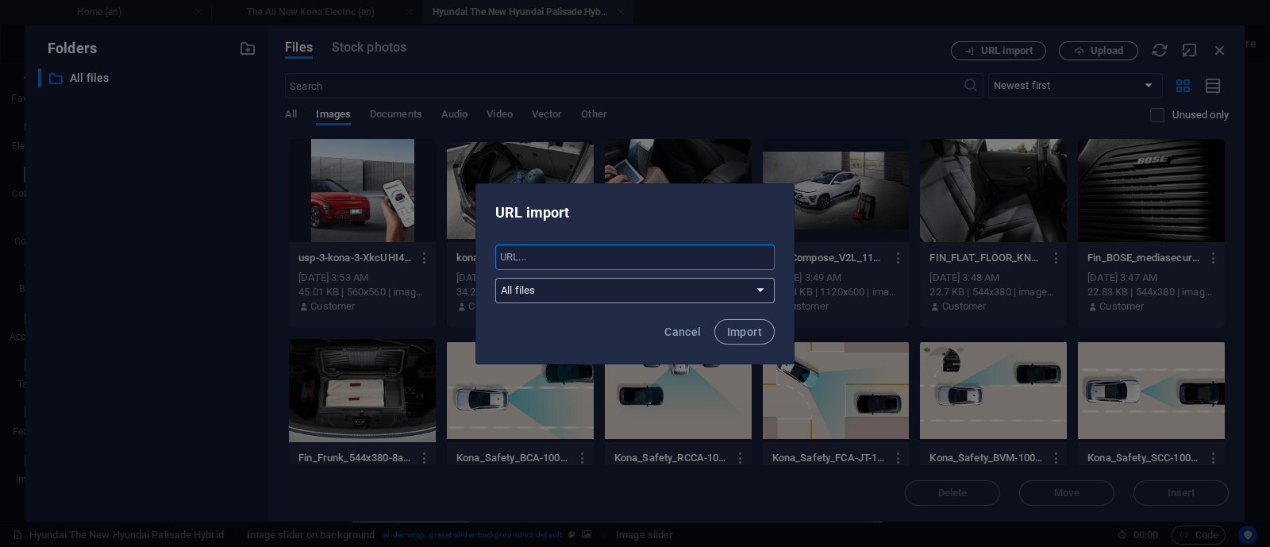
scroll to position [0, 0]
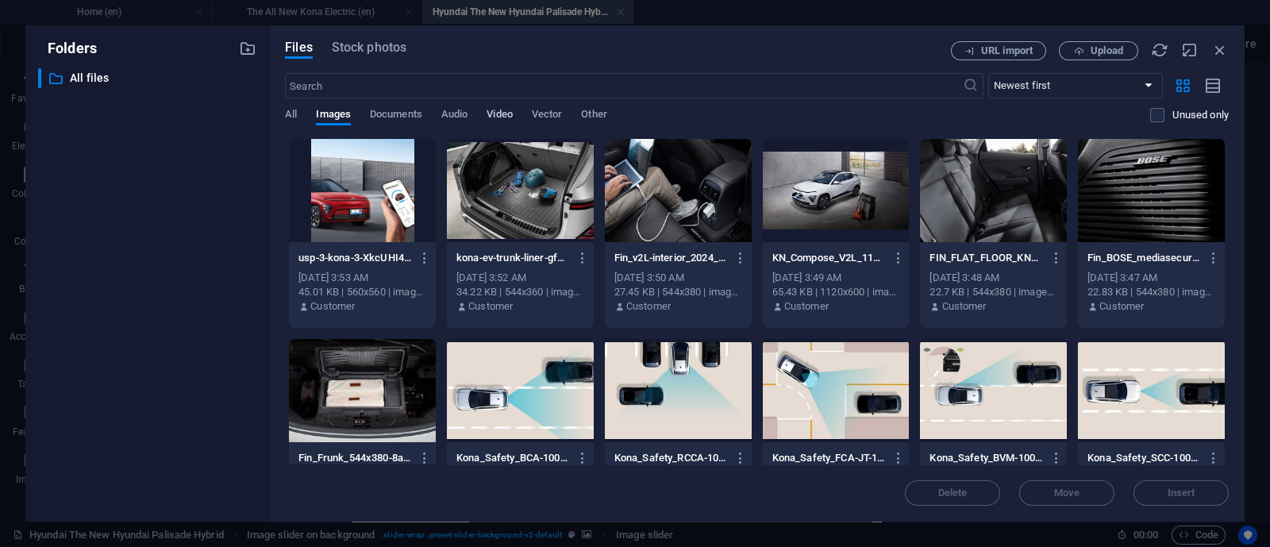
click at [492, 110] on span "Video" at bounding box center [498, 116] width 25 height 22
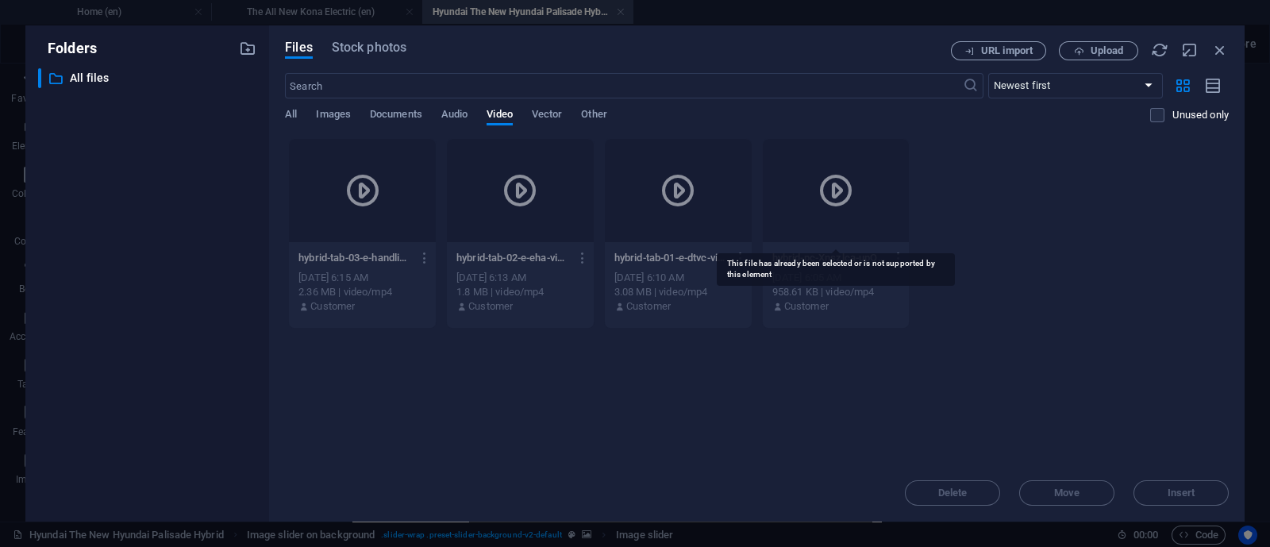
click at [812, 211] on div at bounding box center [835, 190] width 147 height 103
click at [839, 181] on icon at bounding box center [835, 190] width 38 height 38
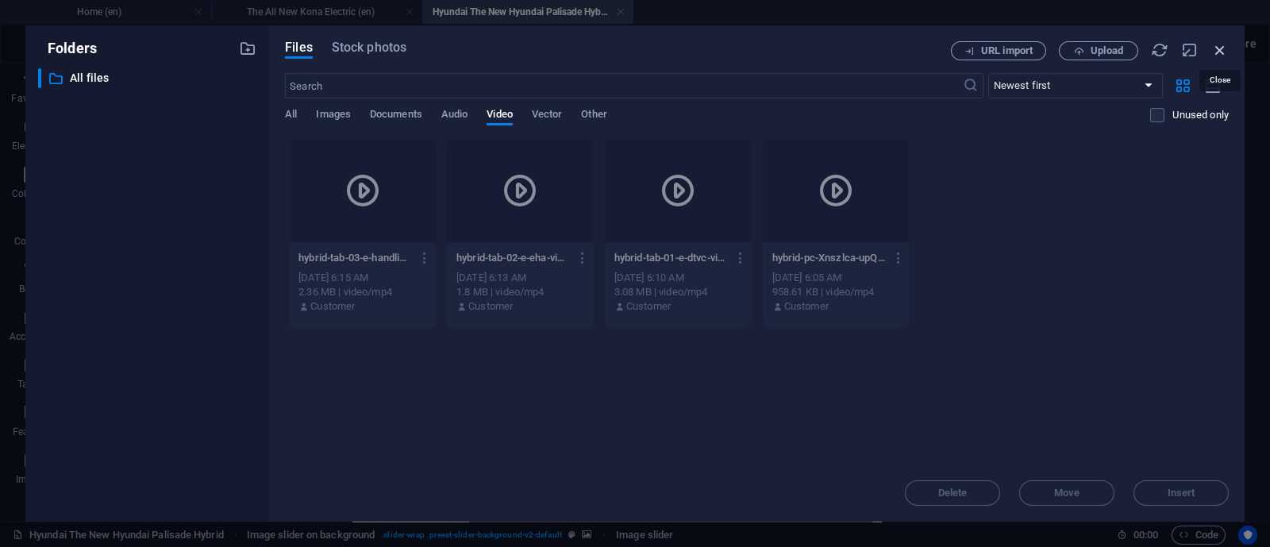
drag, startPoint x: 1228, startPoint y: 40, endPoint x: 1218, endPoint y: 46, distance: 11.7
click at [1218, 45] on div "Files Stock photos URL import Upload ​ Newest first Oldest first Name (A-Z) Nam…" at bounding box center [756, 273] width 975 height 496
click at [1212, 51] on icon "button" at bounding box center [1219, 49] width 17 height 17
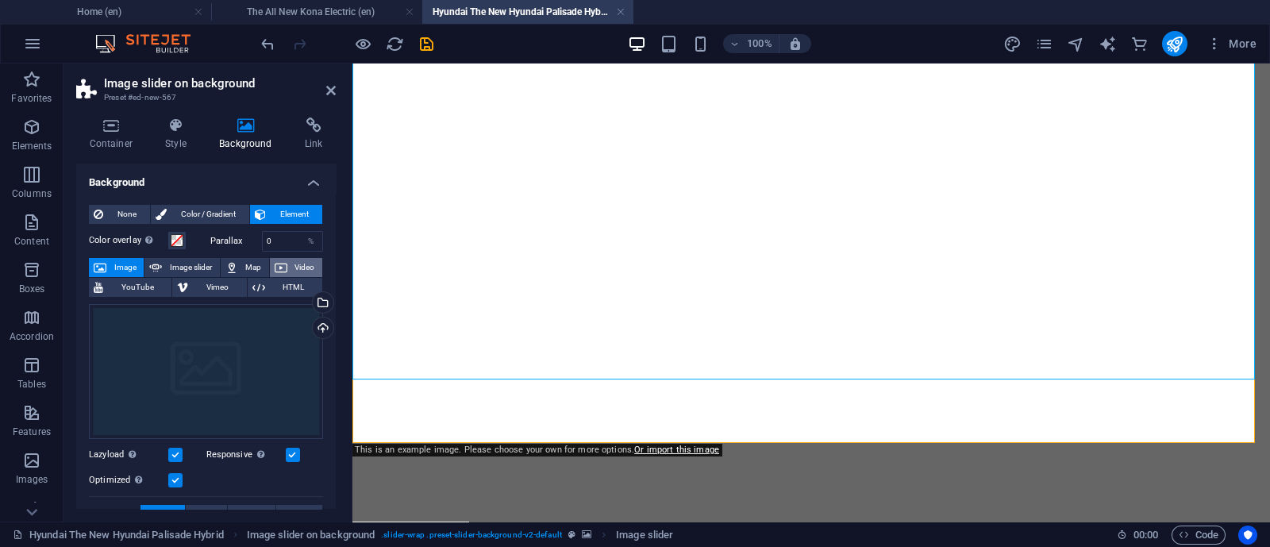
click at [282, 271] on icon at bounding box center [281, 267] width 13 height 19
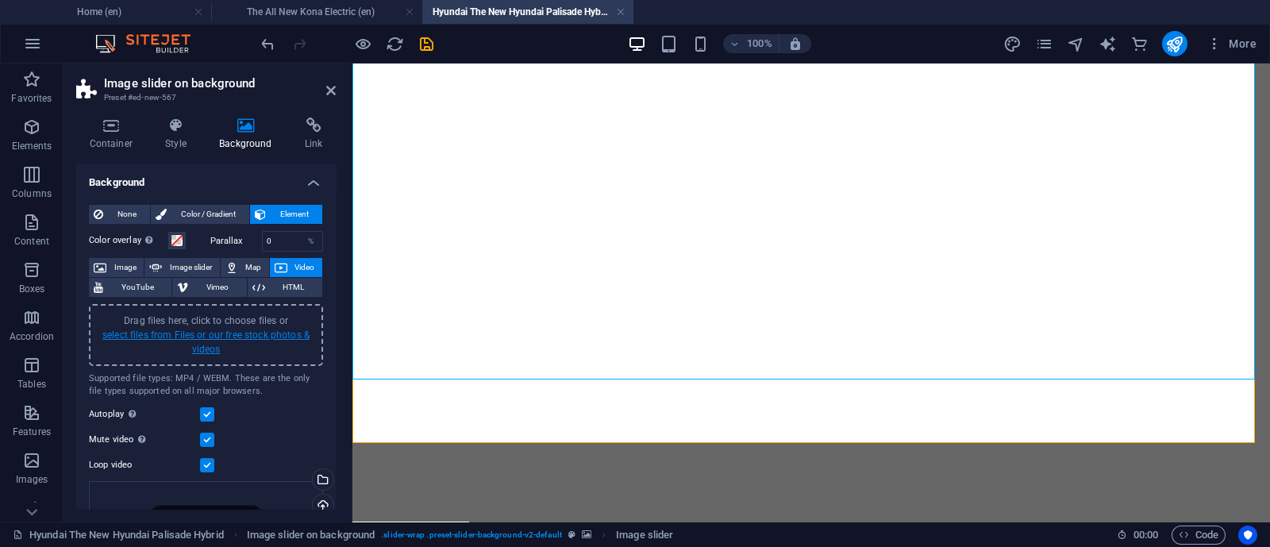
click at [232, 334] on link "select files from Files or our free stock photos & videos" at bounding box center [205, 341] width 207 height 25
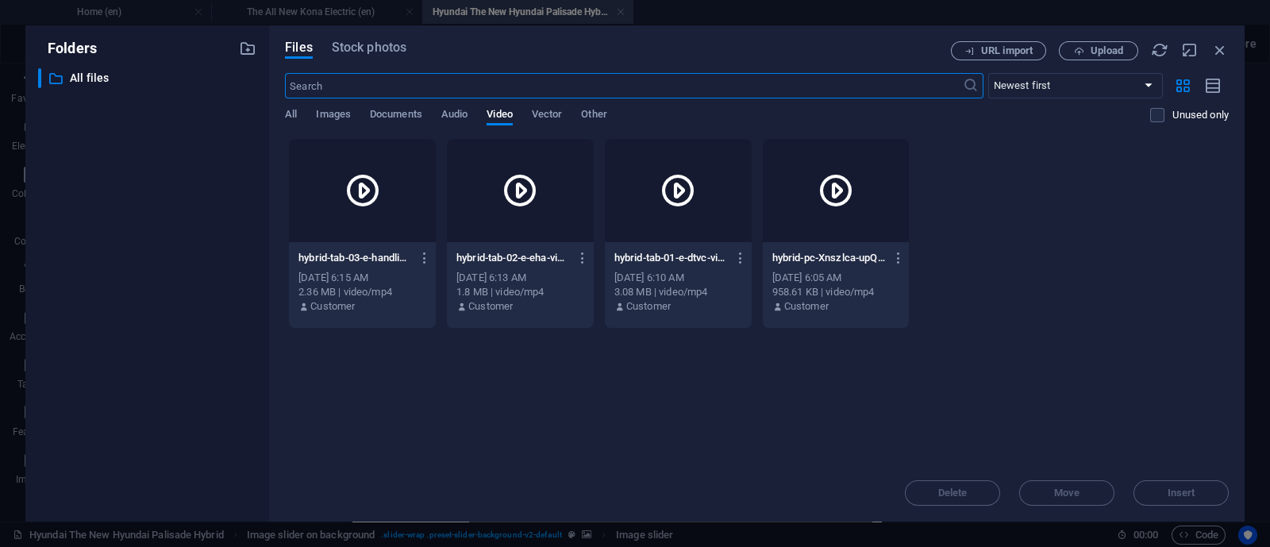
click at [825, 196] on icon at bounding box center [835, 190] width 38 height 38
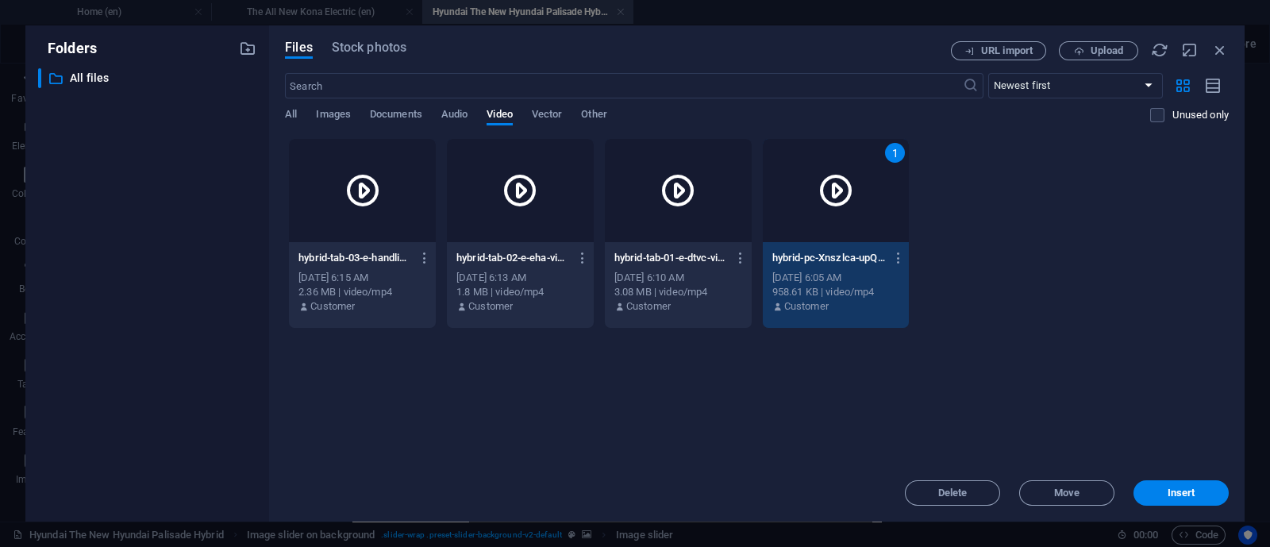
drag, startPoint x: 825, startPoint y: 196, endPoint x: 473, endPoint y: 133, distance: 357.8
click at [825, 196] on icon at bounding box center [835, 190] width 38 height 38
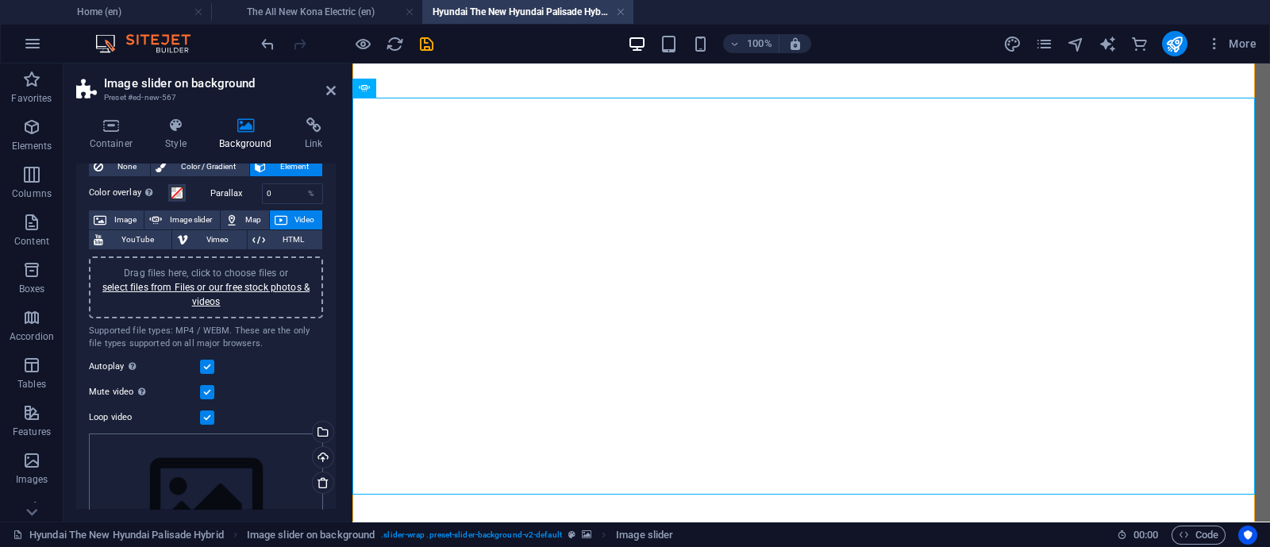
scroll to position [0, 0]
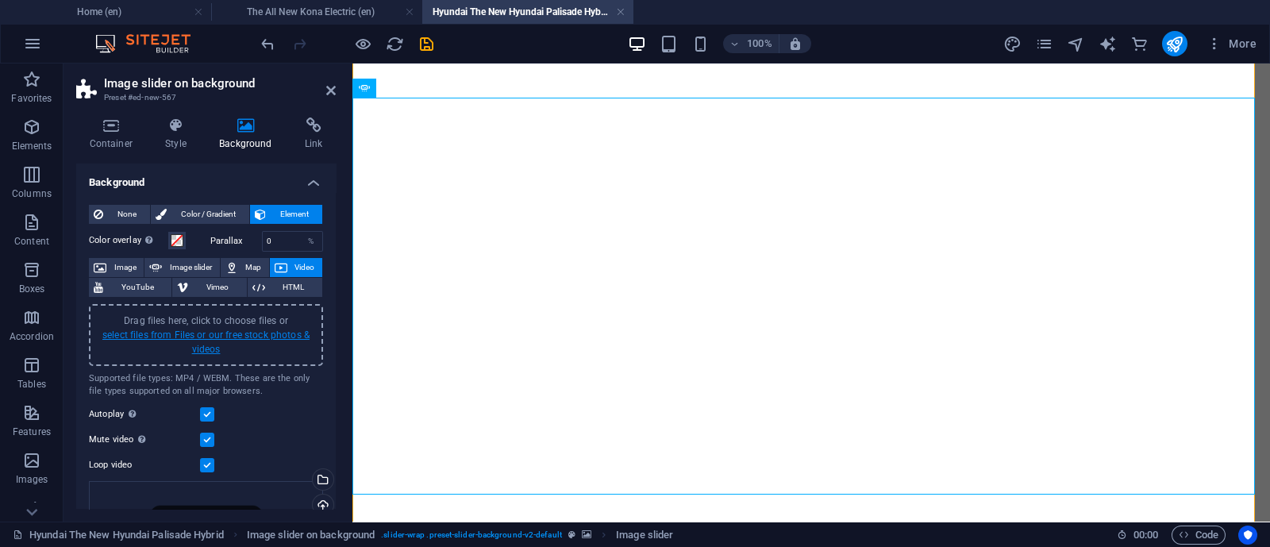
click at [234, 331] on link "select files from Files or our free stock photos & videos" at bounding box center [205, 341] width 207 height 25
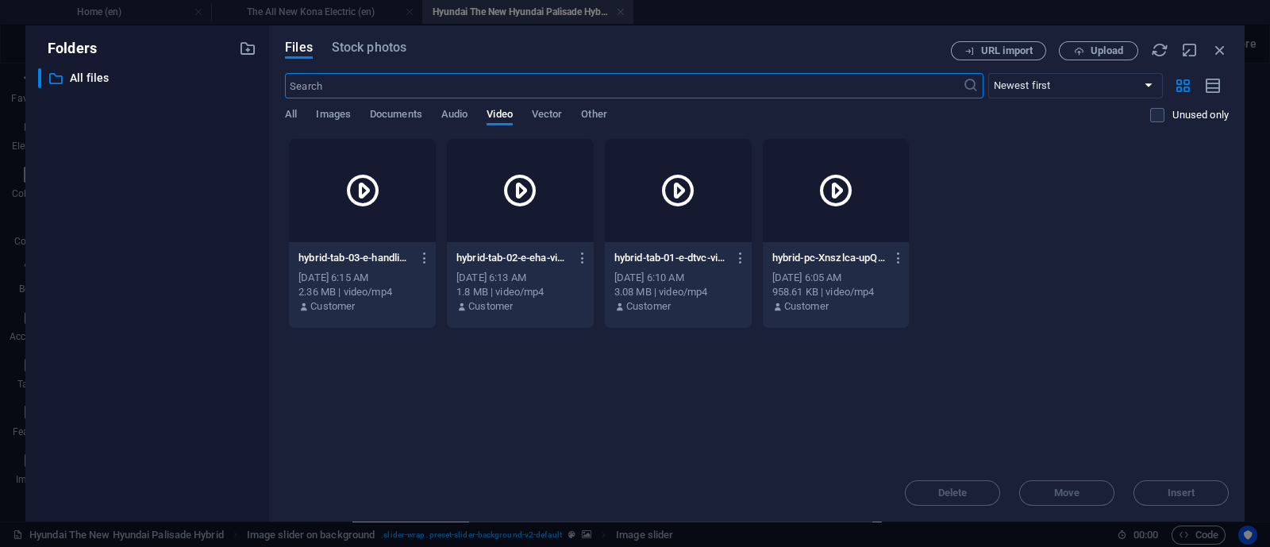
click at [807, 196] on div at bounding box center [835, 190] width 147 height 103
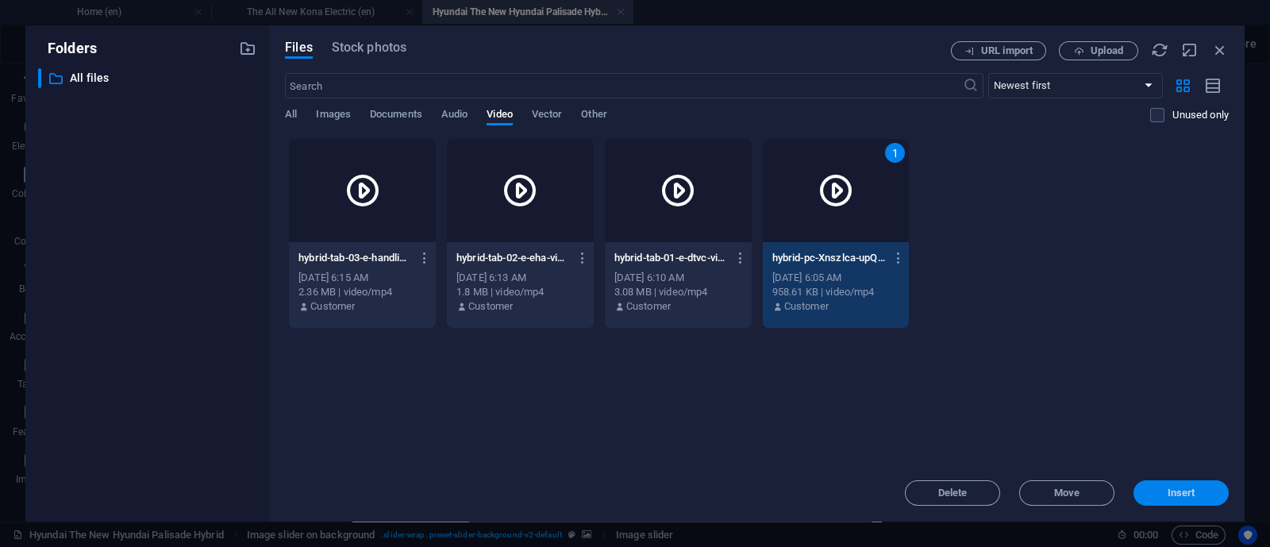
drag, startPoint x: 1185, startPoint y: 493, endPoint x: 756, endPoint y: 412, distance: 436.8
click at [1185, 493] on span "Insert" at bounding box center [1181, 493] width 28 height 10
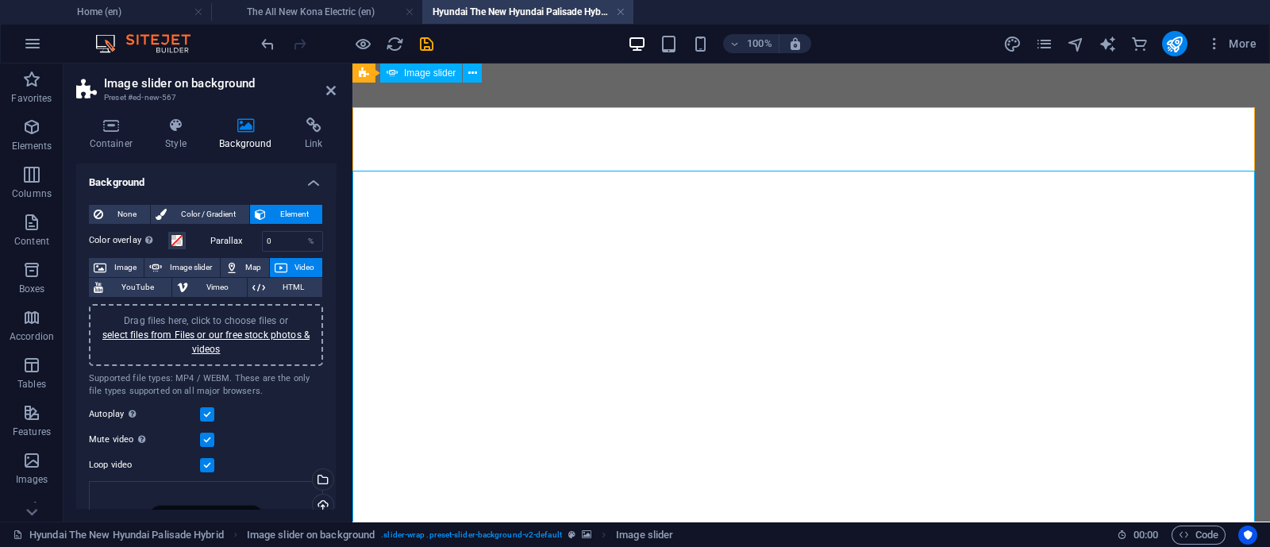
scroll to position [480, 0]
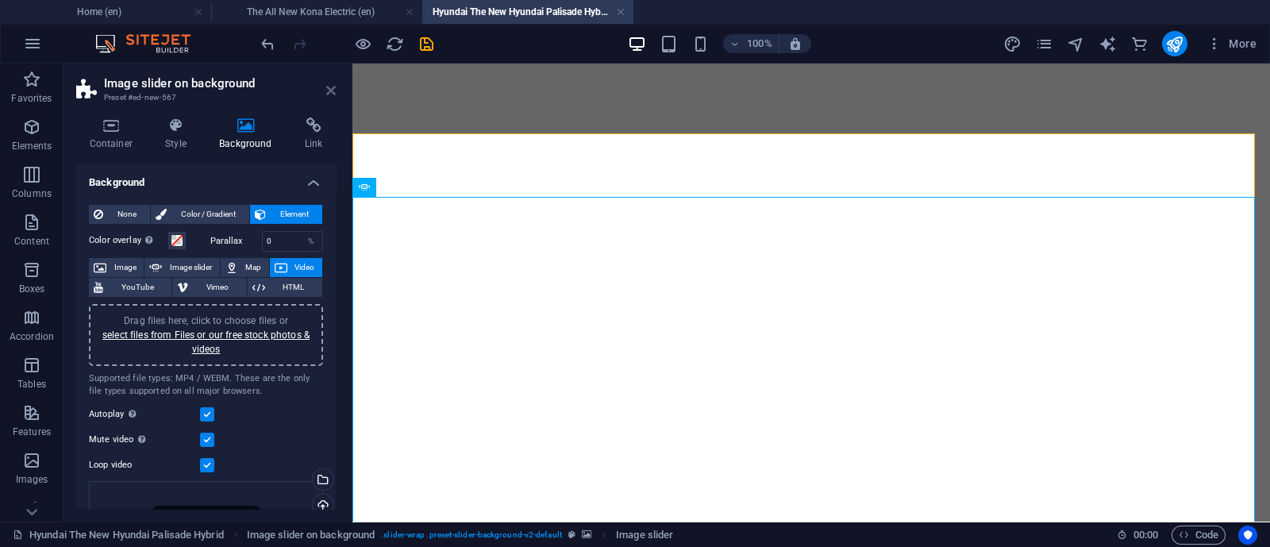
click at [331, 88] on icon at bounding box center [331, 90] width 10 height 13
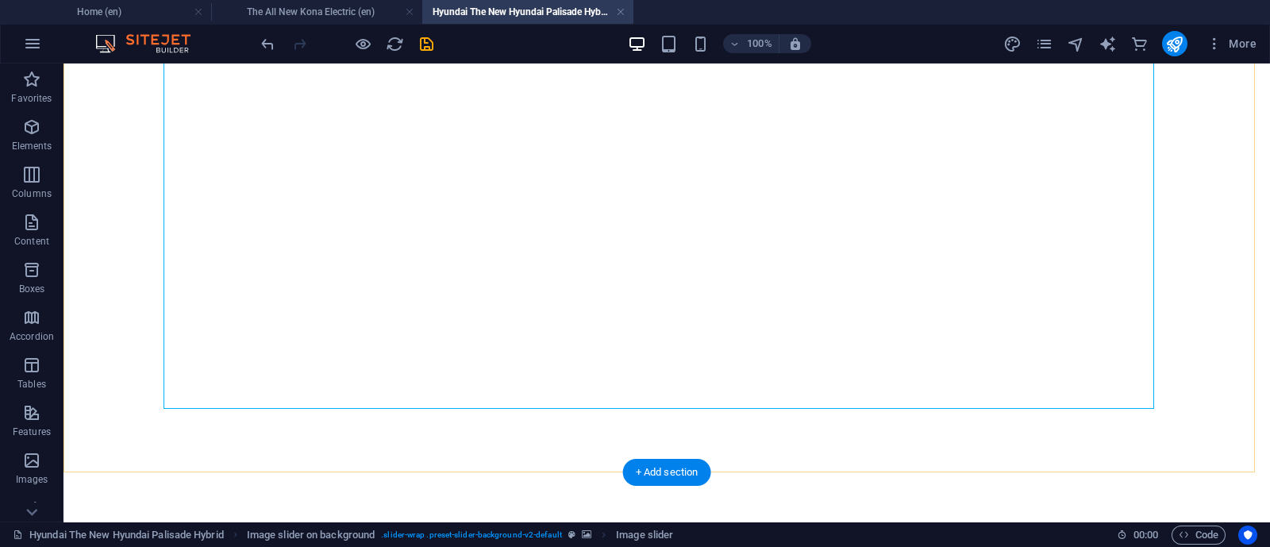
scroll to position [678, 0]
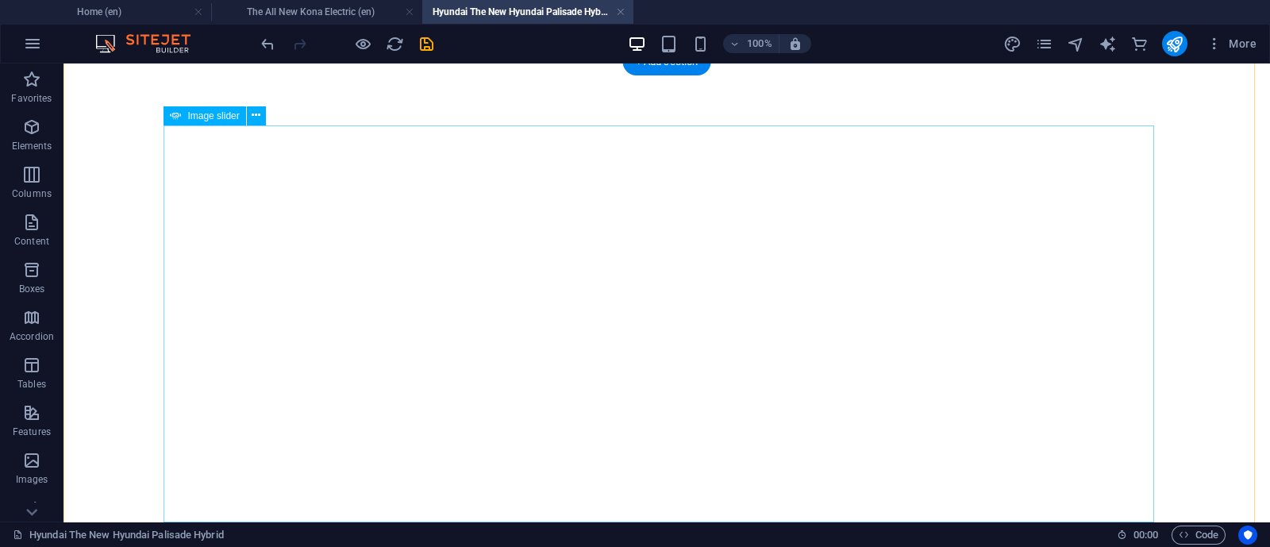
scroll to position [579, 0]
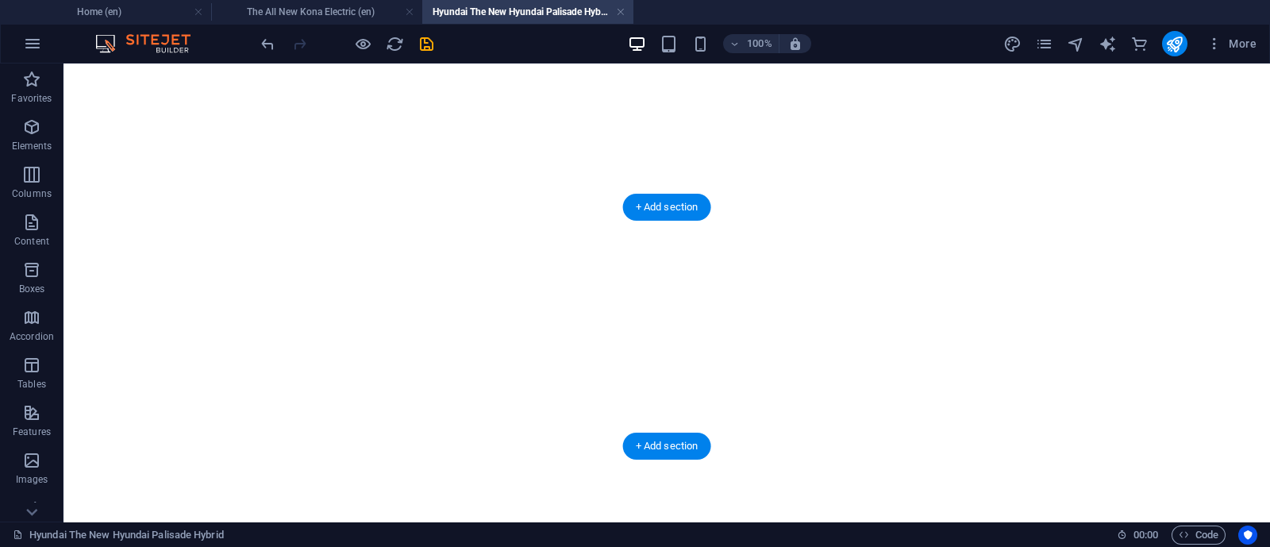
scroll to position [480, 0]
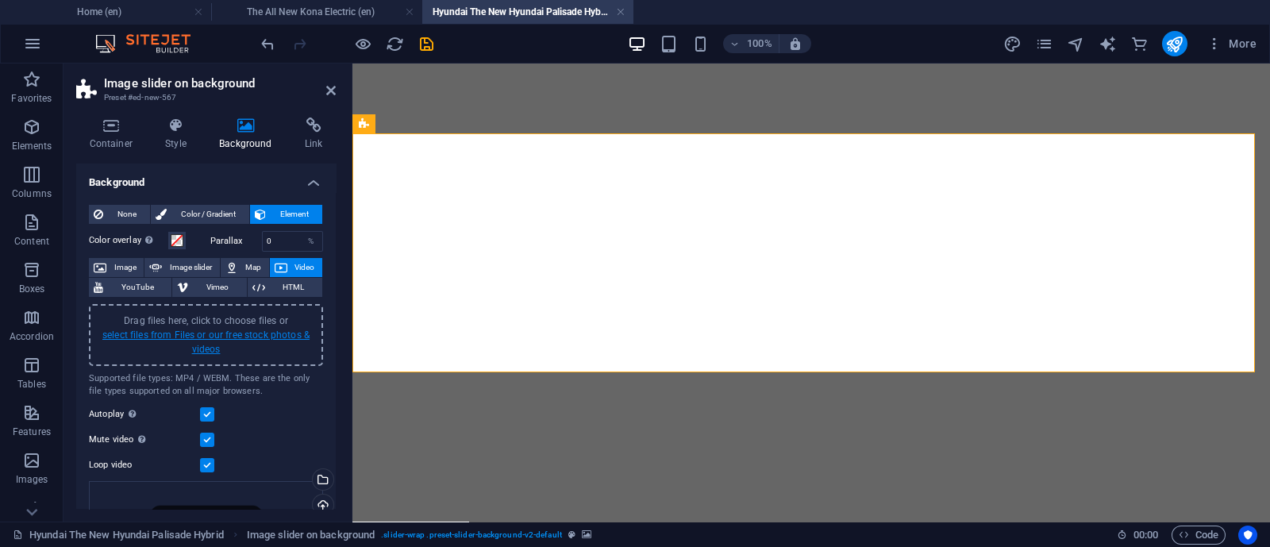
click at [274, 329] on link "select files from Files or our free stock photos & videos" at bounding box center [205, 341] width 207 height 25
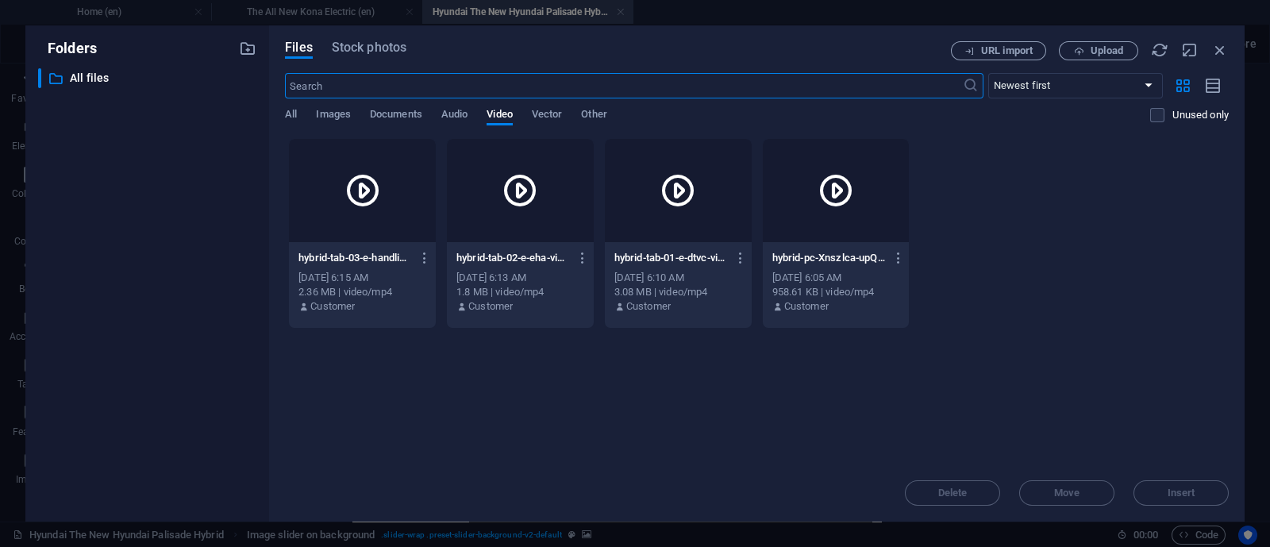
click at [845, 186] on icon at bounding box center [835, 190] width 38 height 38
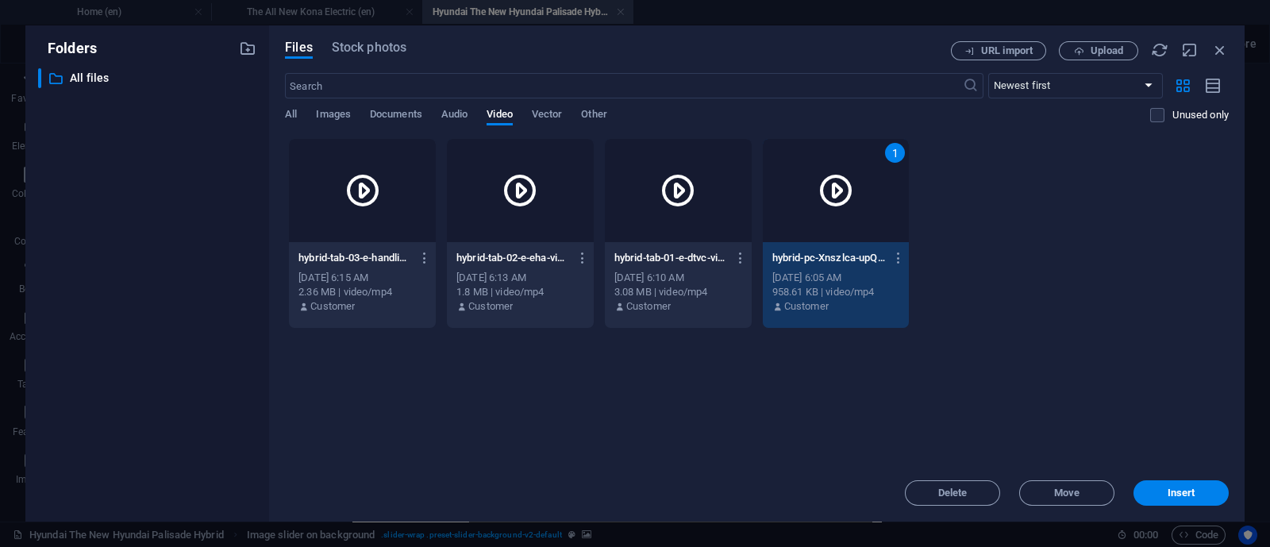
drag, startPoint x: 845, startPoint y: 186, endPoint x: 590, endPoint y: 245, distance: 261.4
click at [845, 186] on icon at bounding box center [835, 190] width 38 height 38
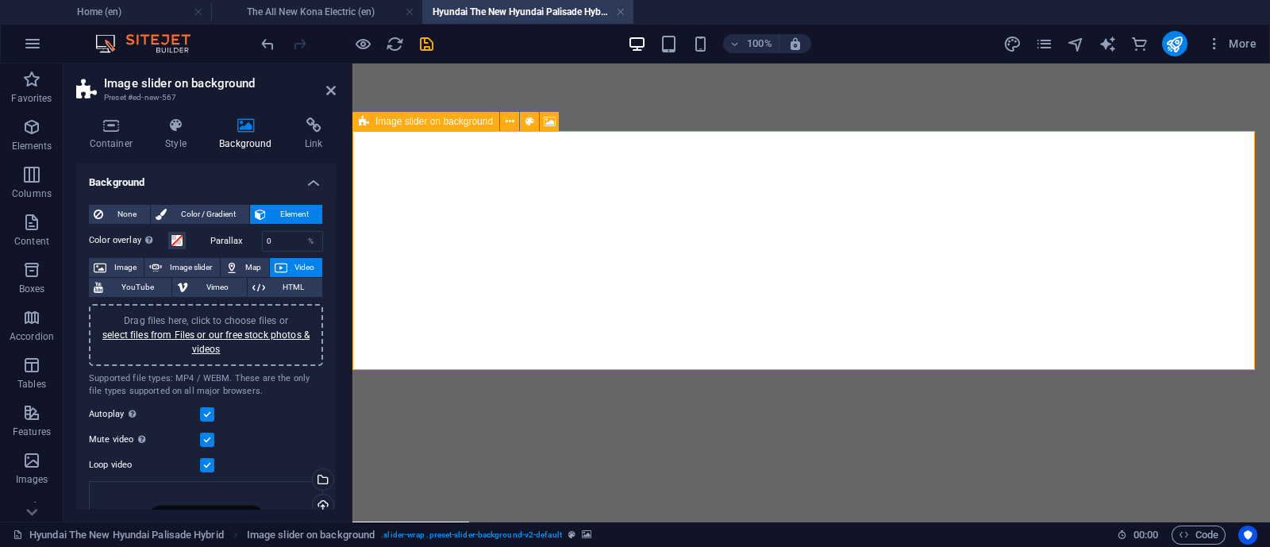
scroll to position [579, 0]
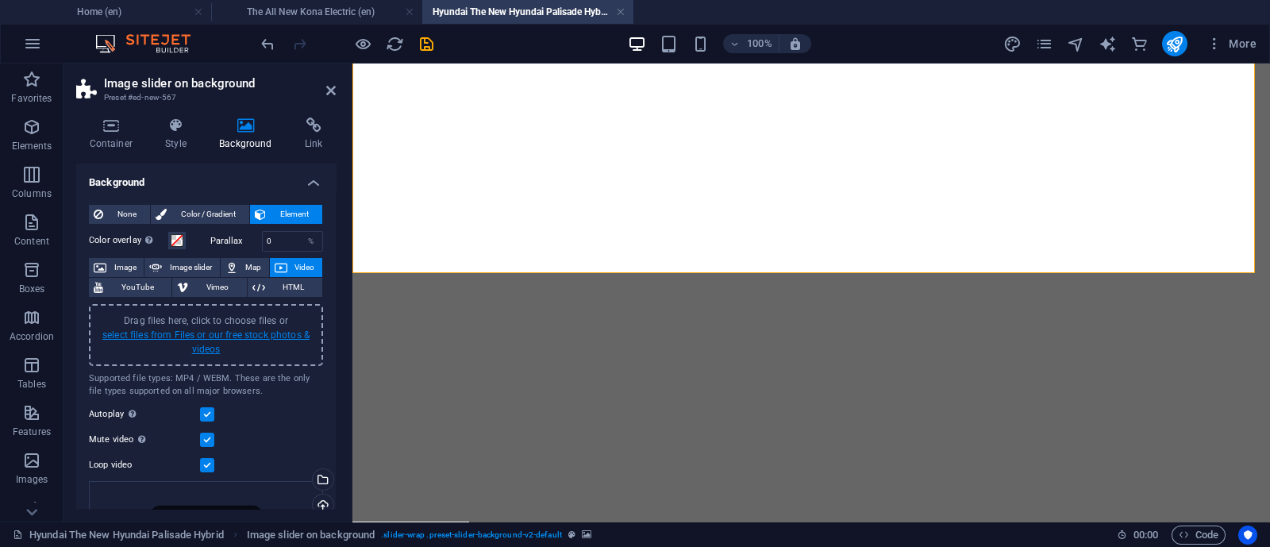
click at [278, 329] on link "select files from Files or our free stock photos & videos" at bounding box center [205, 341] width 207 height 25
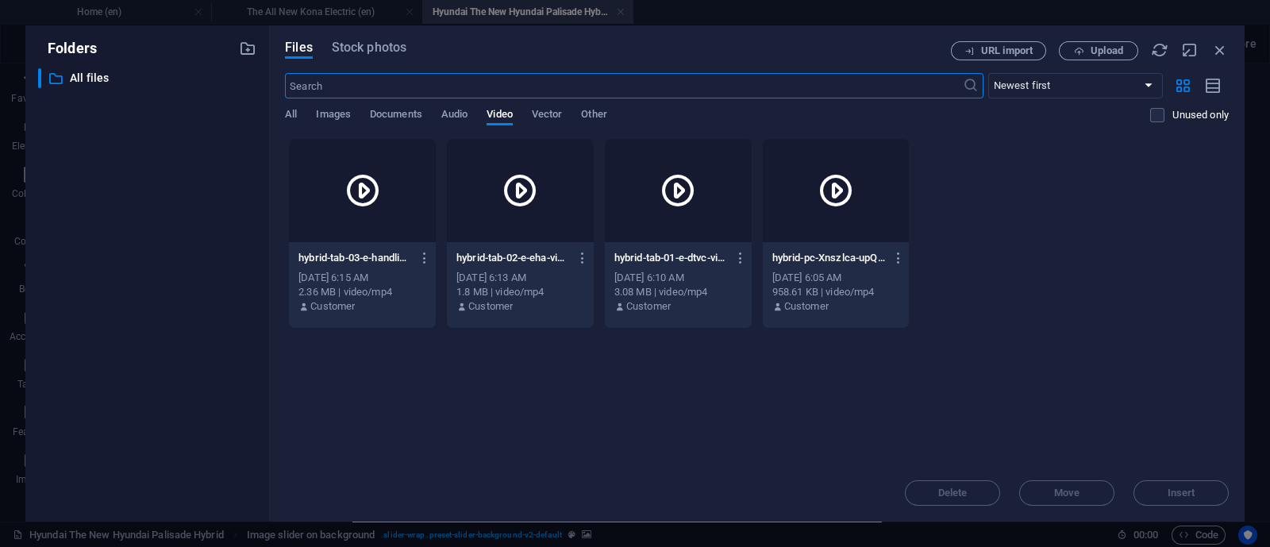
scroll to position [309, 0]
click at [829, 169] on div at bounding box center [835, 190] width 147 height 103
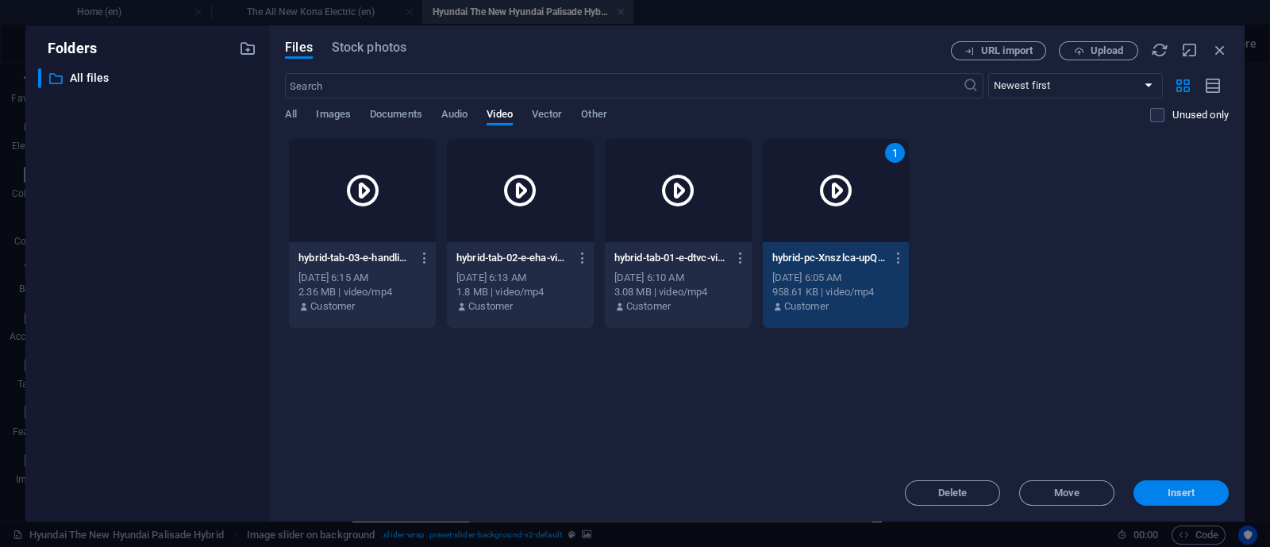
click at [1169, 497] on span "Insert" at bounding box center [1181, 493] width 28 height 10
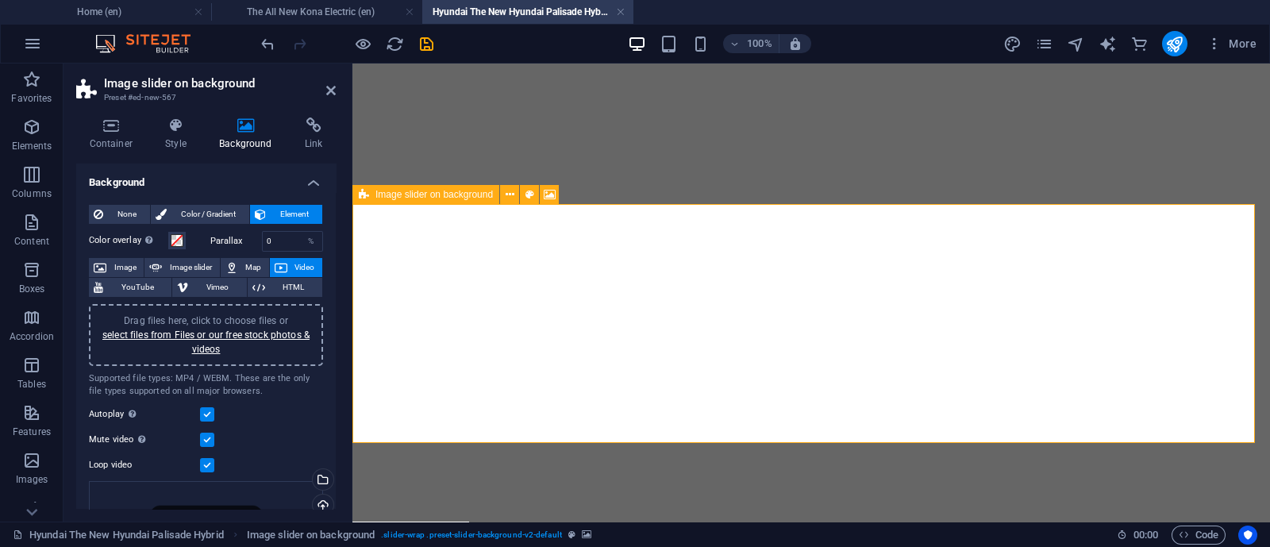
scroll to position [409, 0]
drag, startPoint x: 329, startPoint y: 88, endPoint x: 442, endPoint y: 140, distance: 124.2
click at [329, 88] on icon at bounding box center [331, 90] width 10 height 13
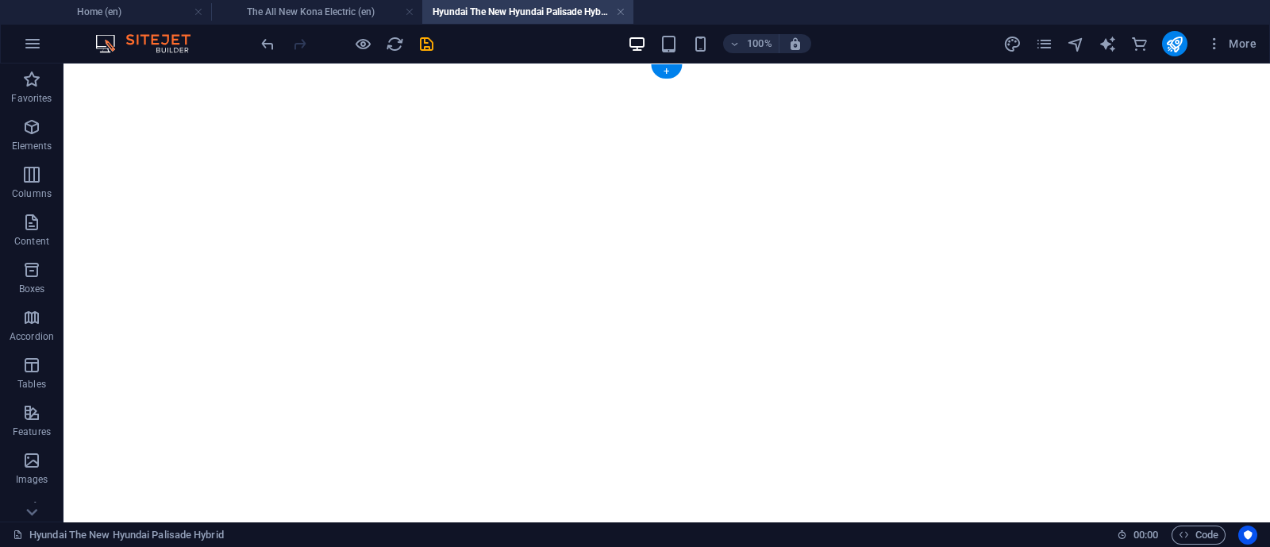
scroll to position [0, 0]
click at [122, 16] on h4 "Home (en)" at bounding box center [105, 11] width 211 height 17
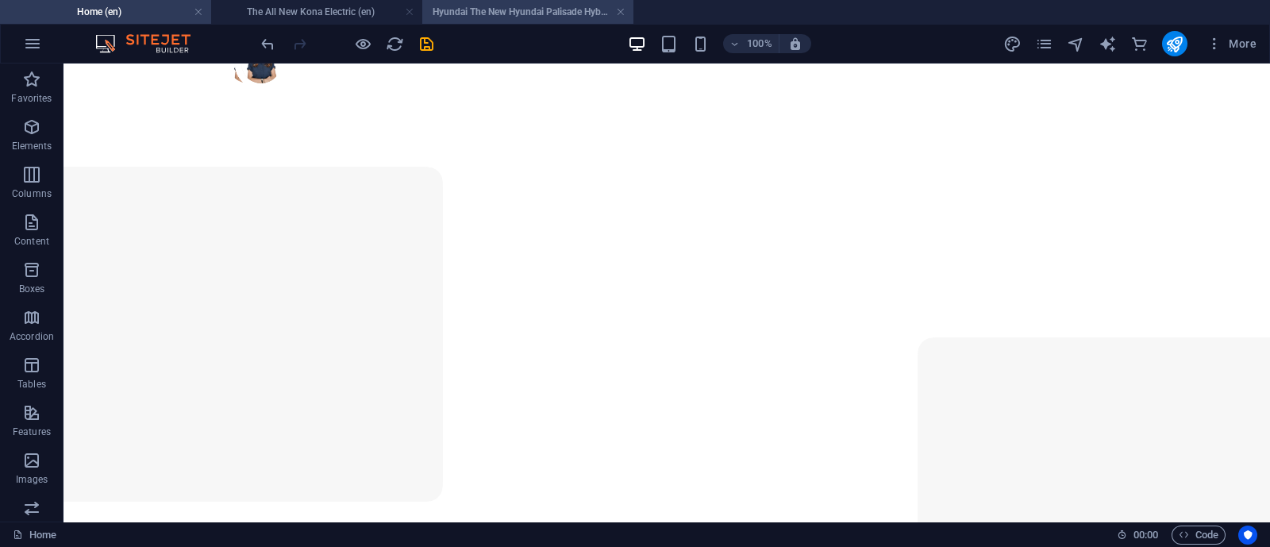
click at [545, 8] on h4 "Hyundai The New Hyundai Palisade Hybrid (en)" at bounding box center [527, 11] width 211 height 17
